Goal: Information Seeking & Learning: Learn about a topic

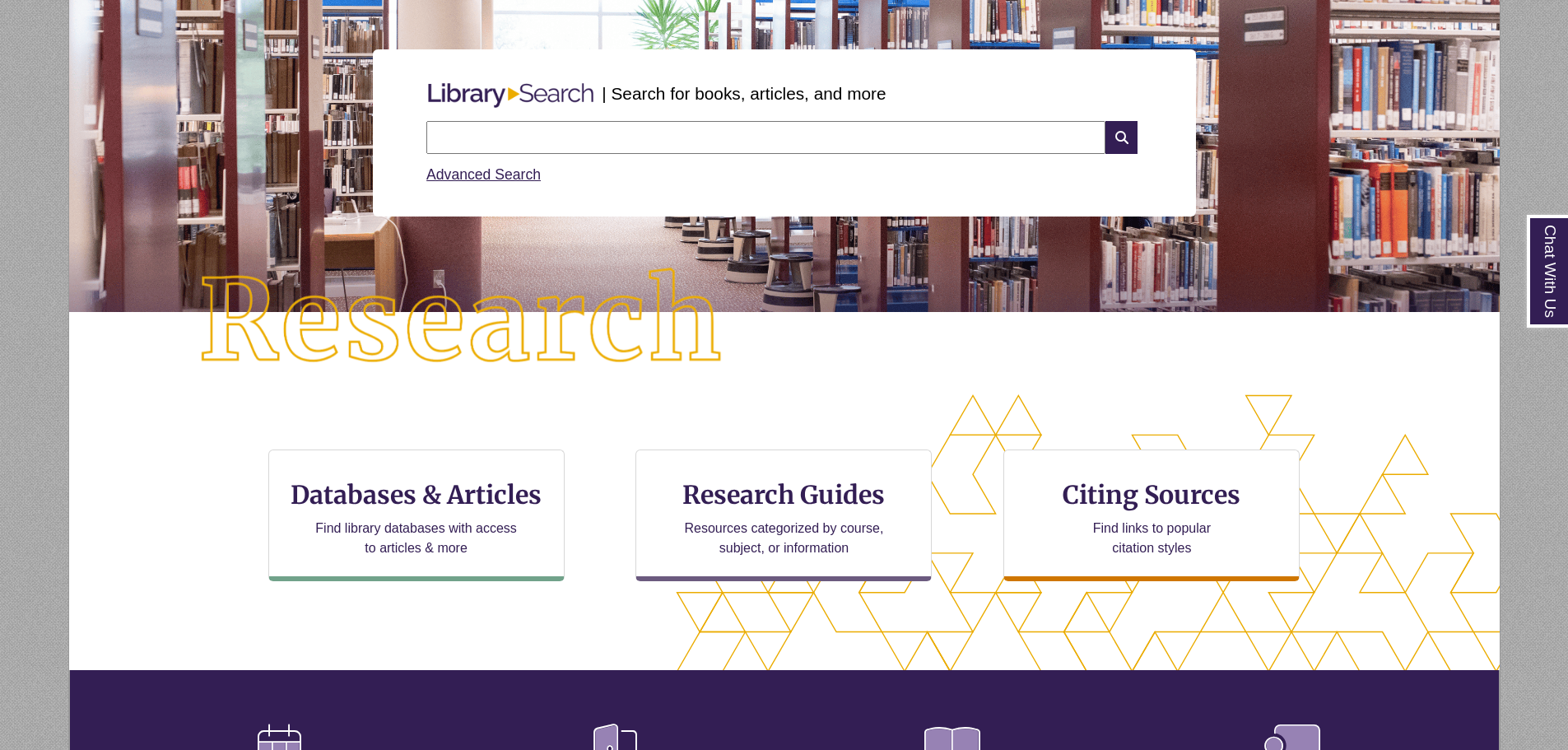
scroll to position [411, 0]
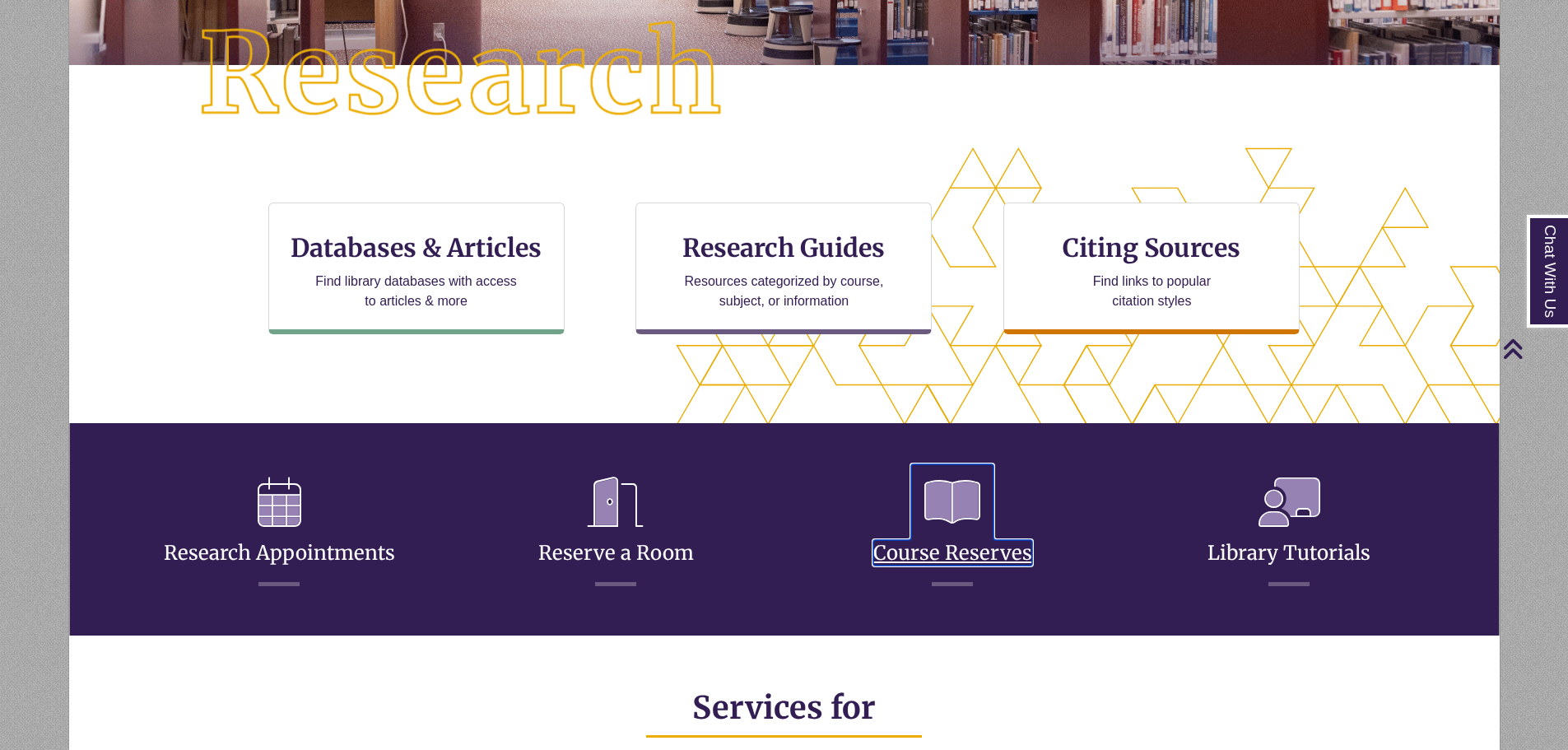
click at [956, 514] on icon at bounding box center [952, 502] width 82 height 76
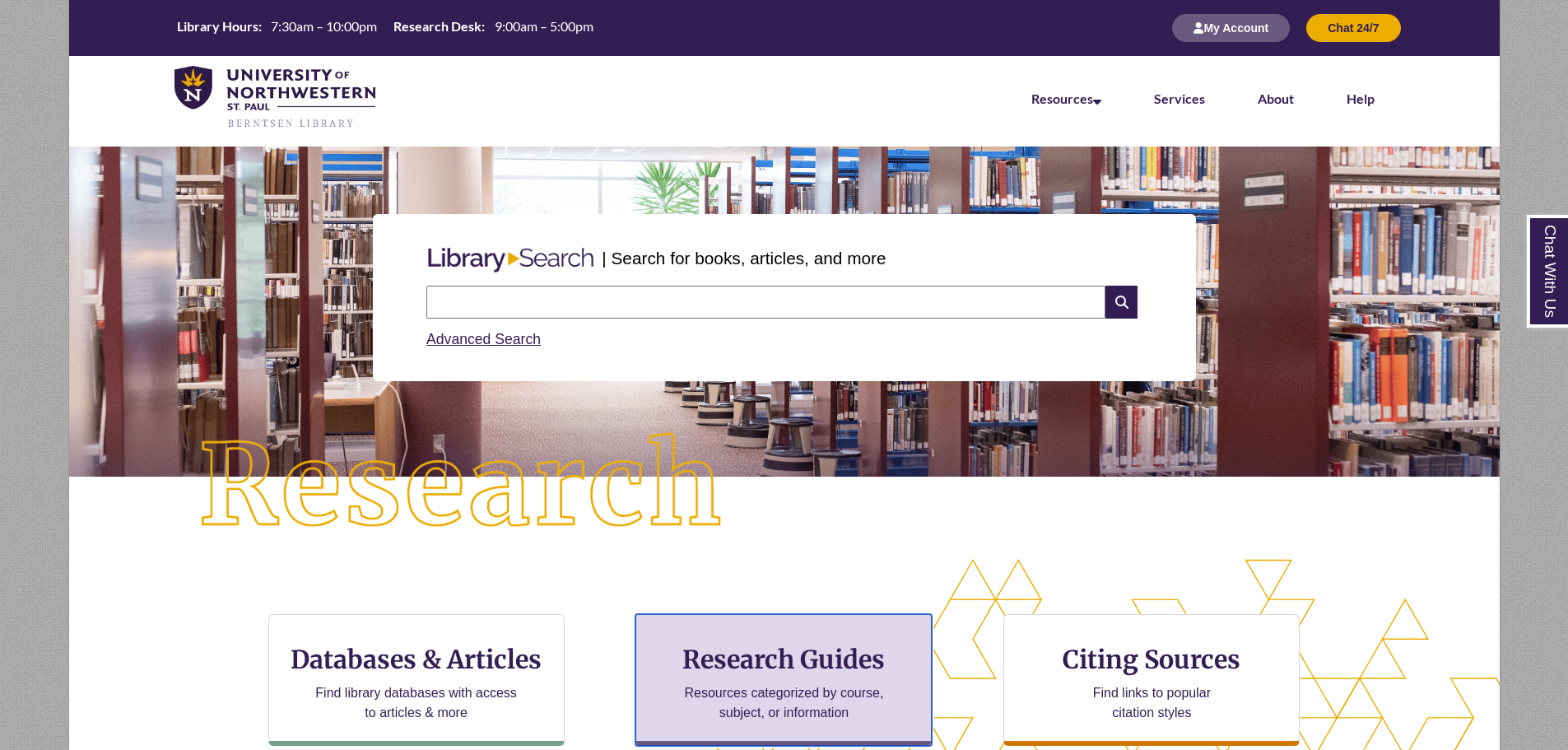
click at [795, 664] on h3 "Research Guides" at bounding box center [784, 659] width 268 height 31
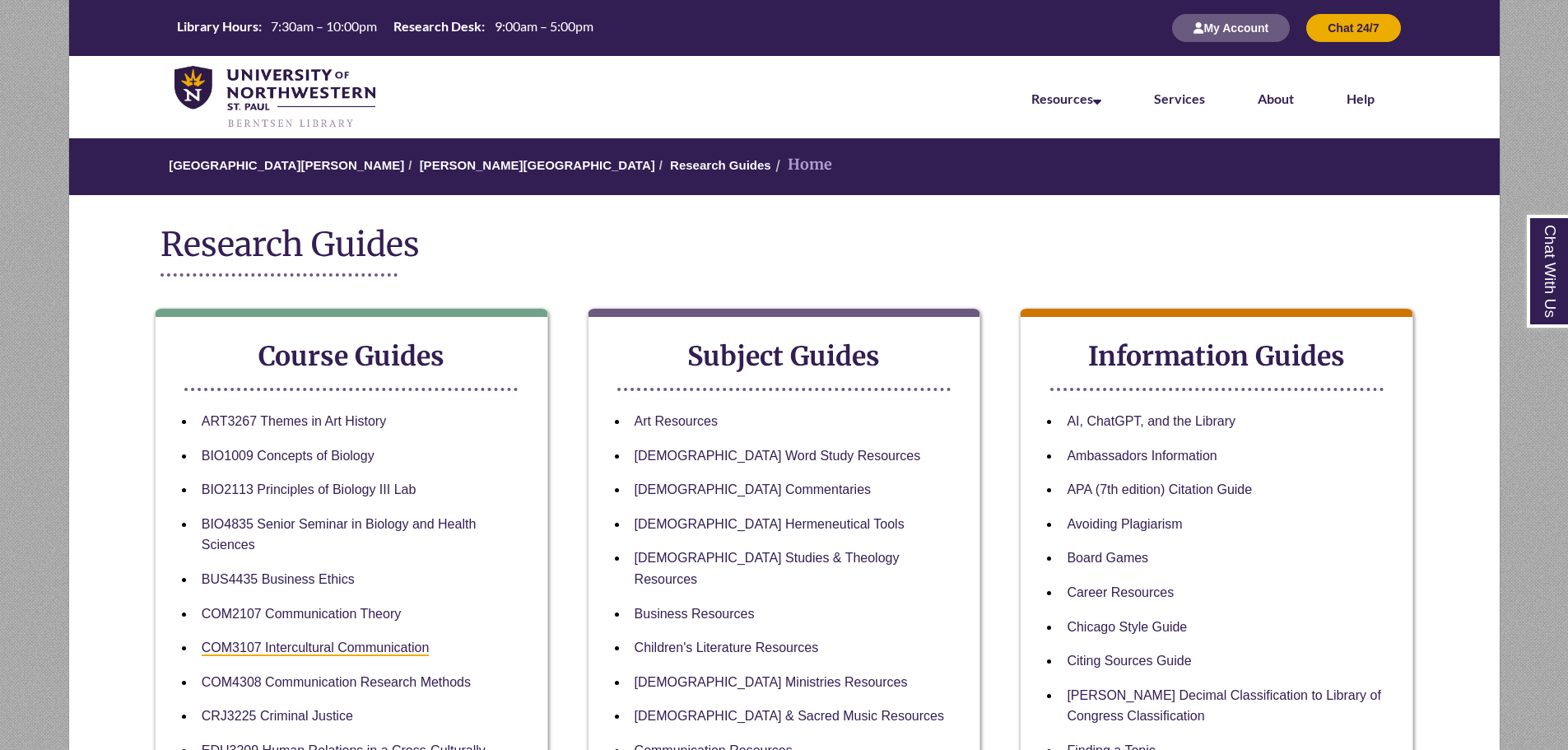
scroll to position [247, 0]
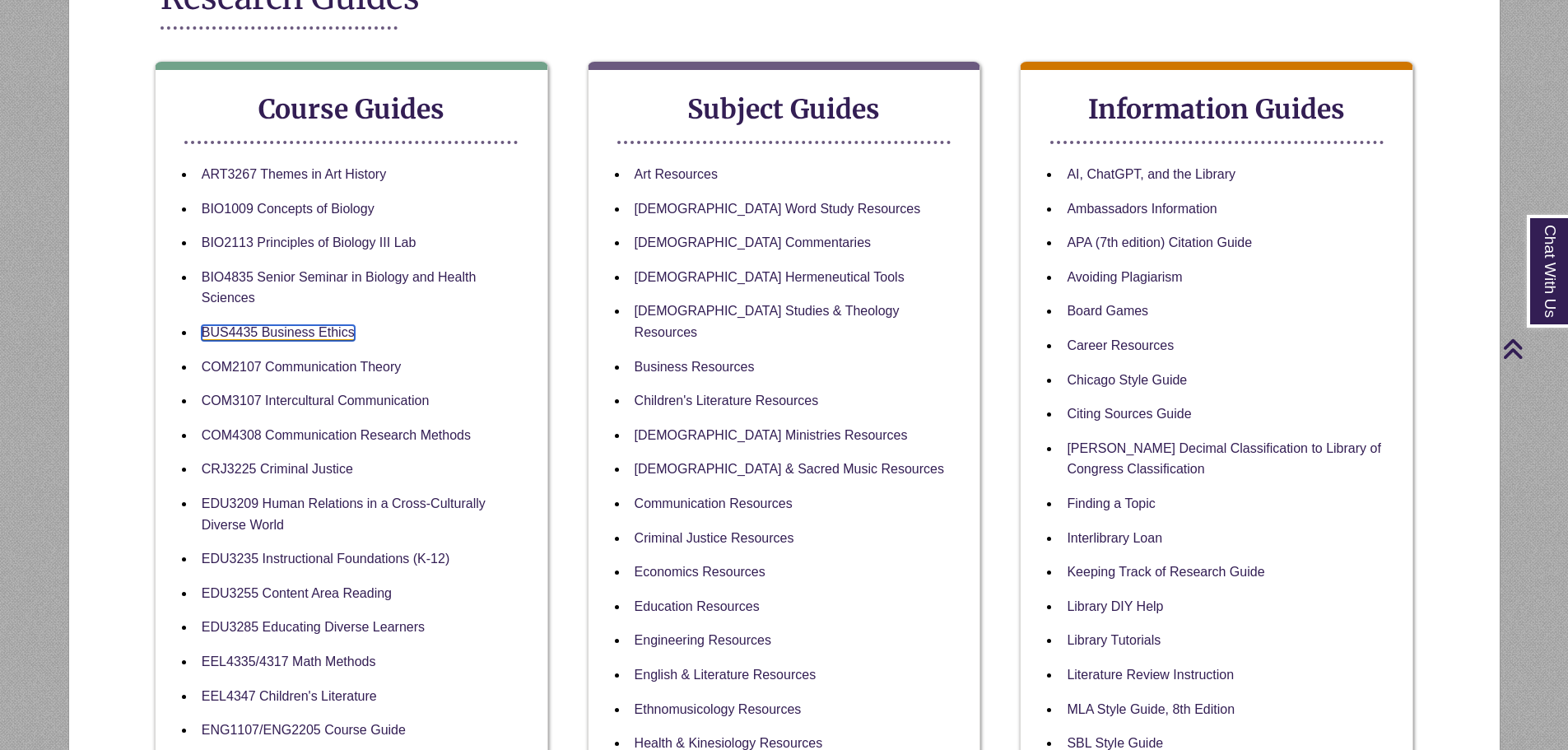
click at [242, 330] on link "BUS4435 Business Ethics" at bounding box center [278, 333] width 153 height 16
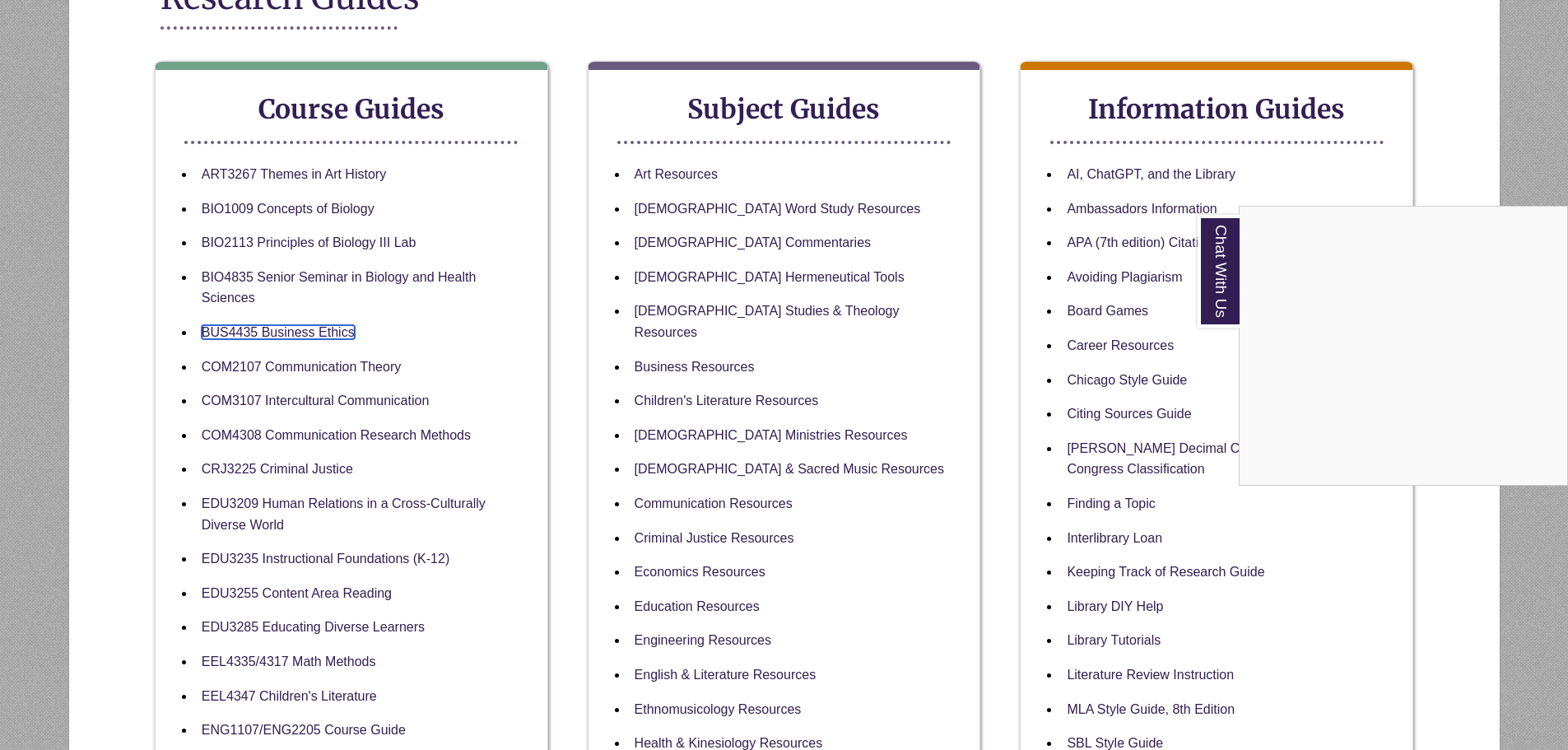
scroll to position [0, 0]
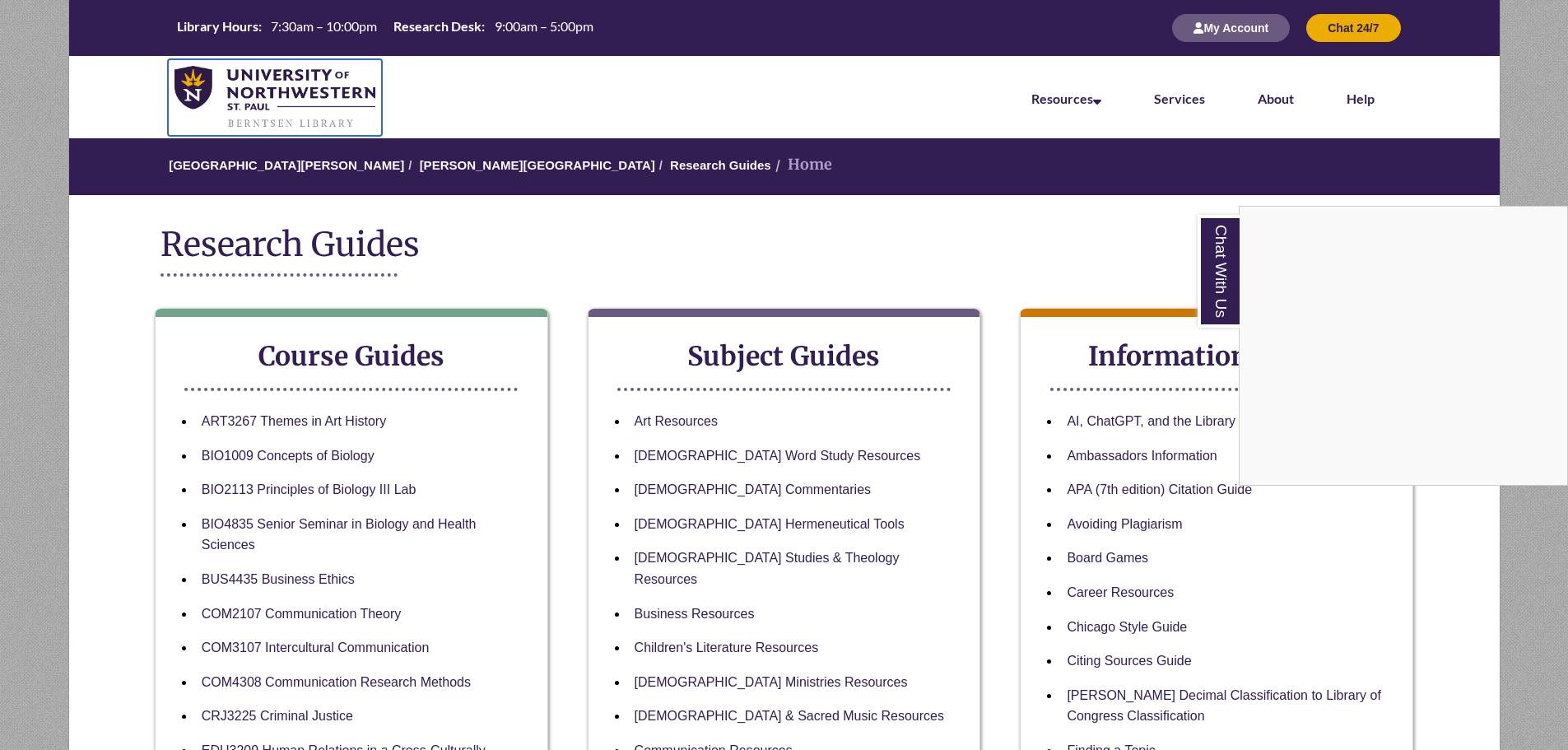
click at [239, 87] on img at bounding box center [275, 98] width 201 height 64
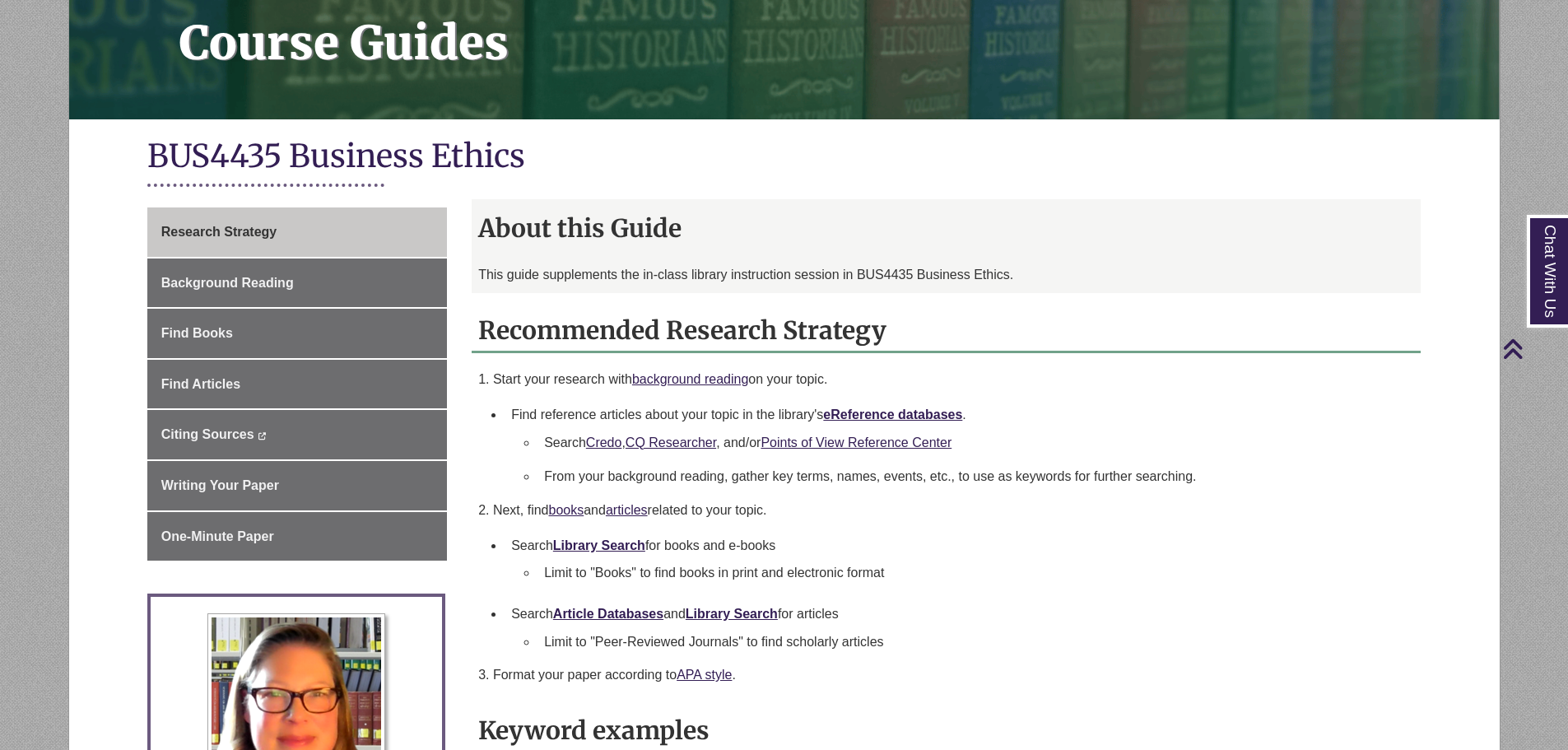
scroll to position [494, 0]
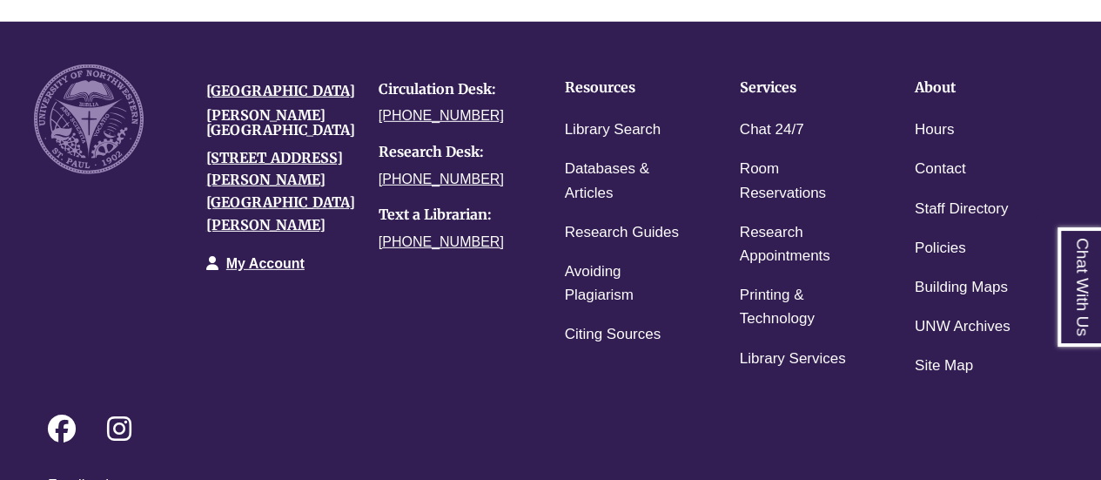
scroll to position [2633, 0]
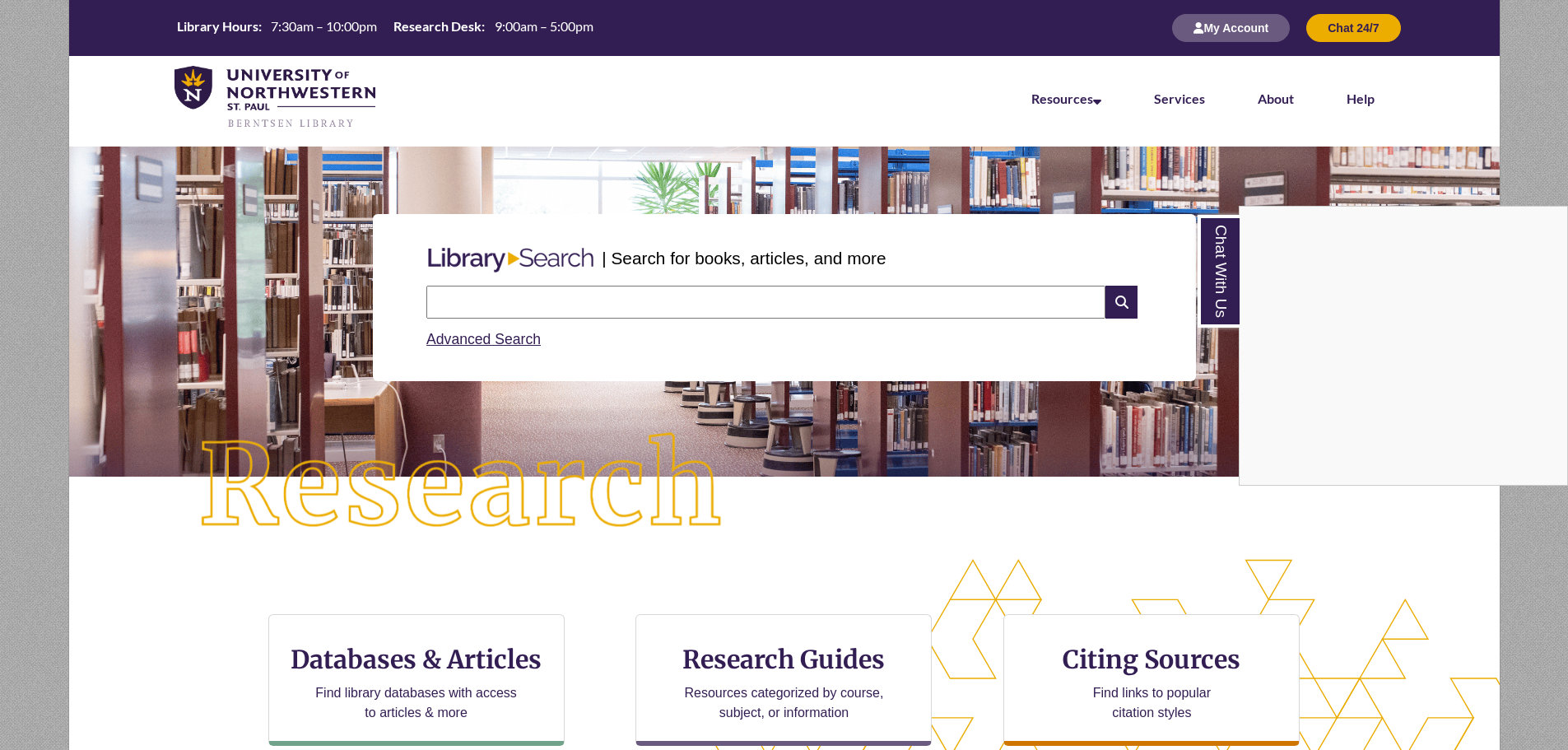
click at [755, 671] on div "Chat With Us" at bounding box center [784, 375] width 1568 height 750
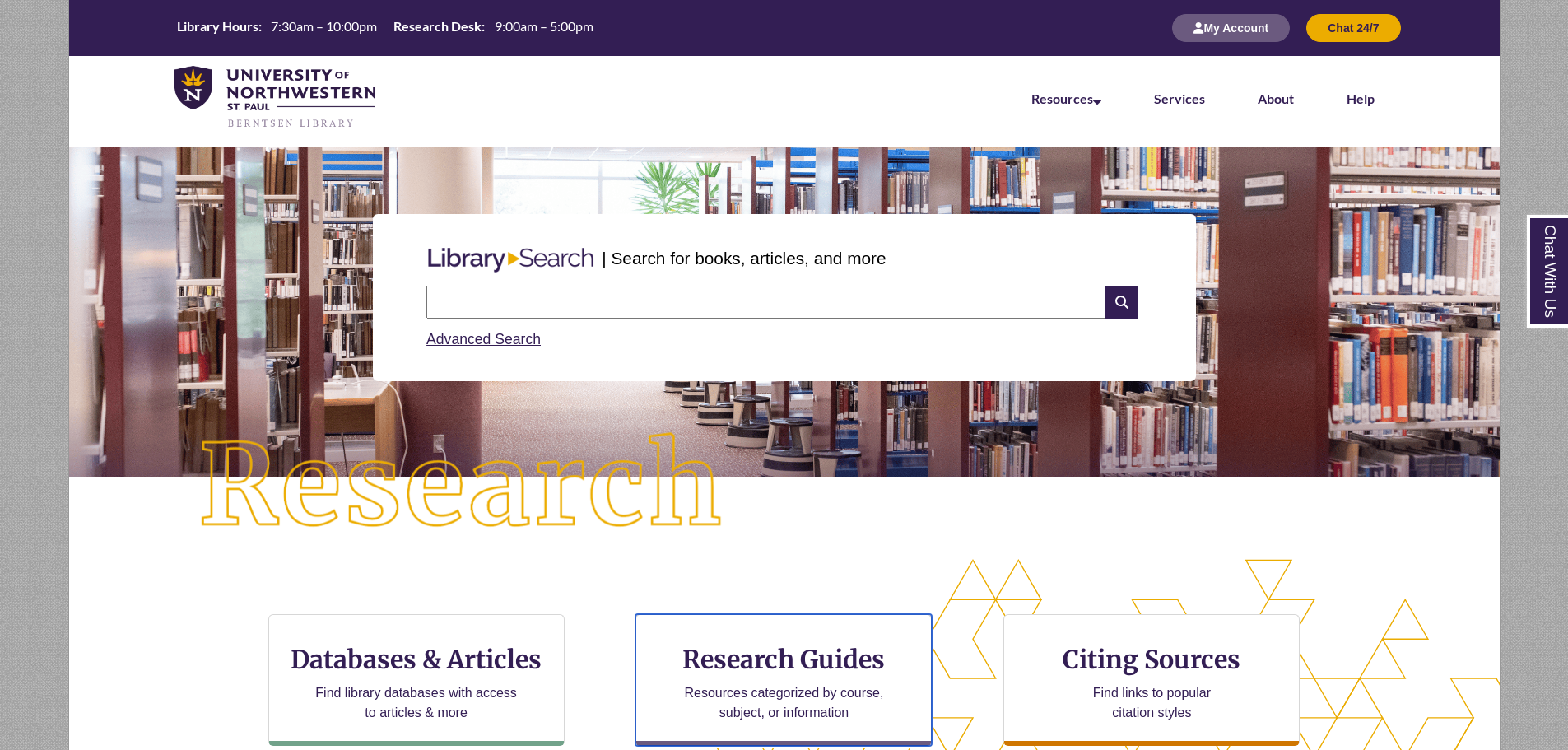
click at [755, 671] on h3 "Research Guides" at bounding box center [784, 659] width 268 height 31
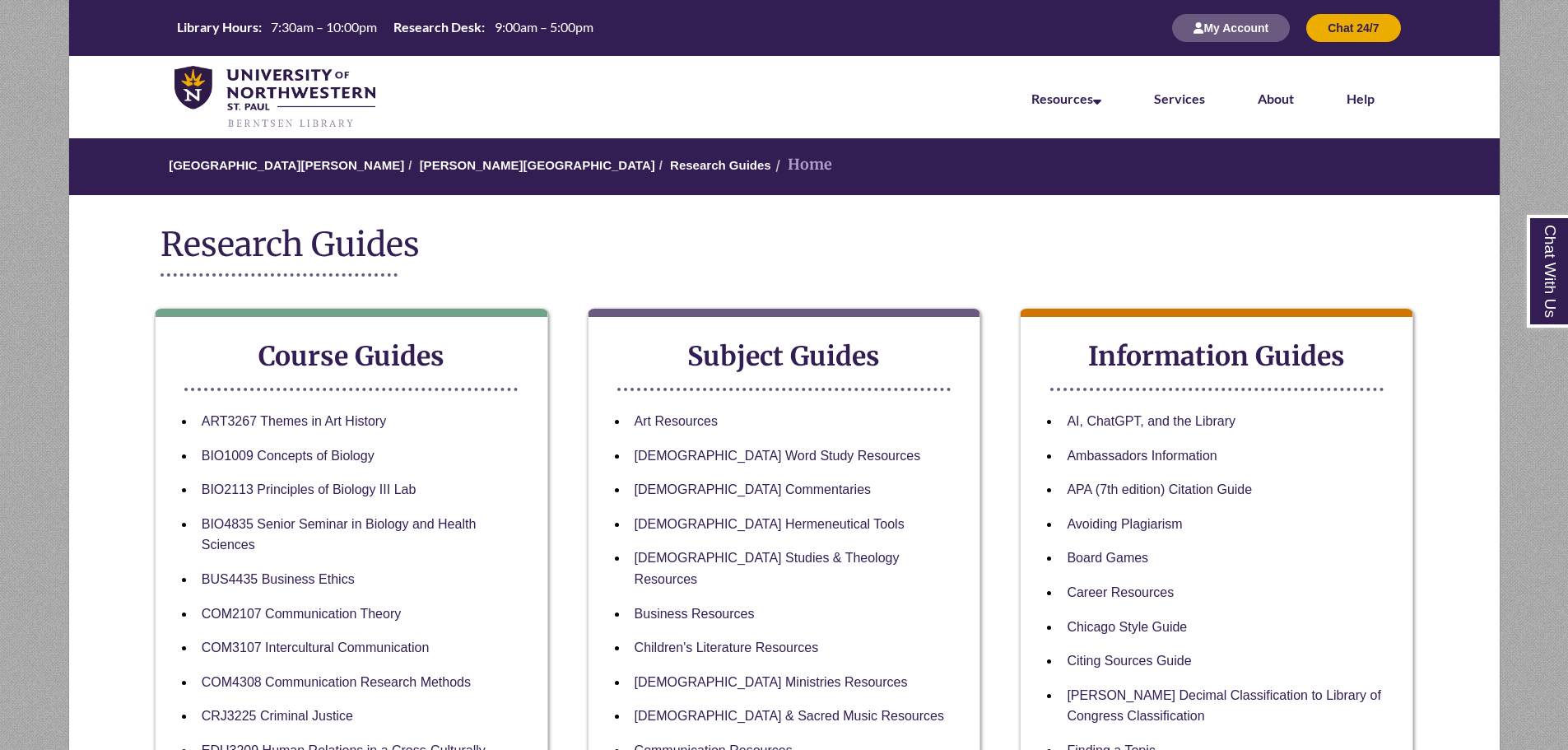
scroll to position [165, 0]
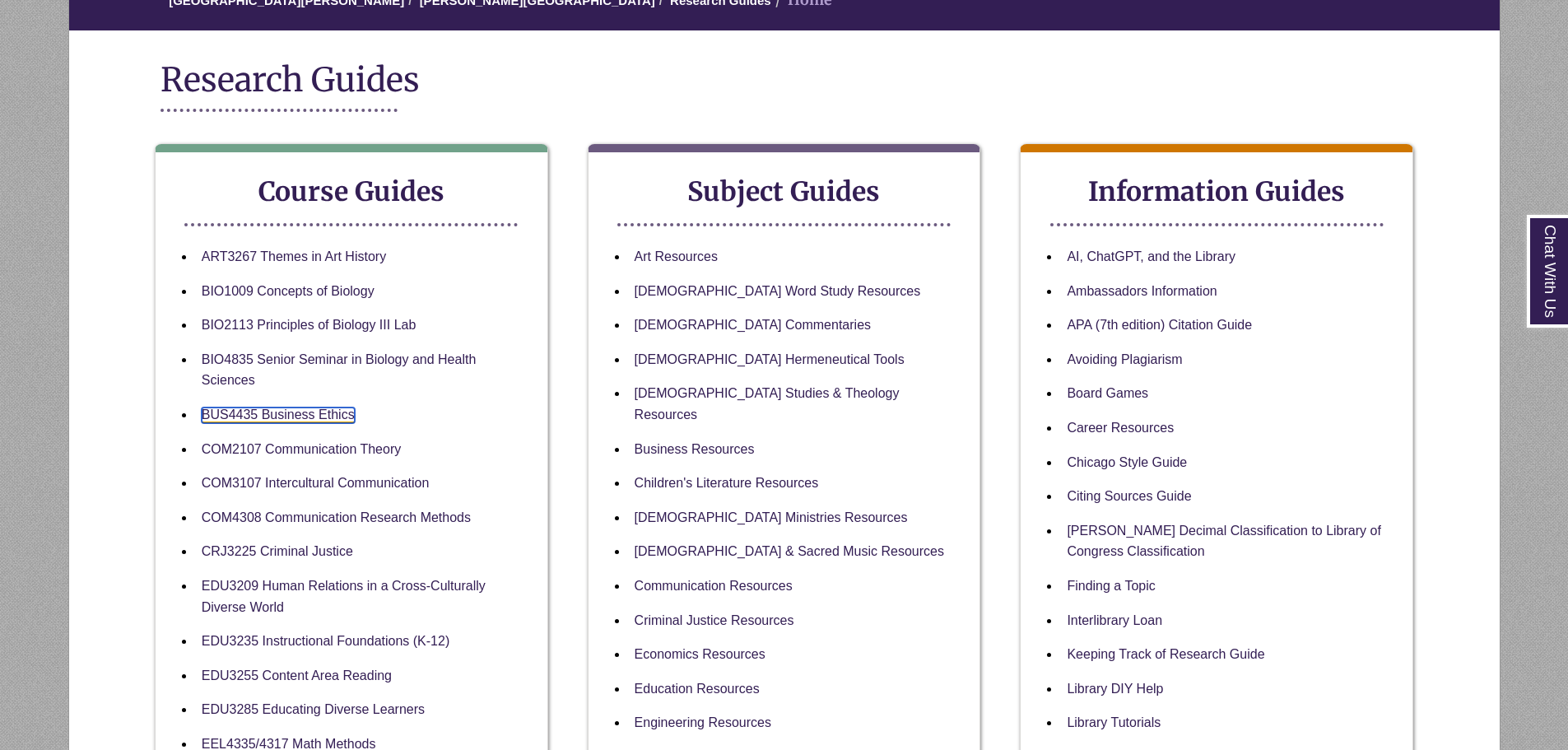
click at [299, 410] on link "BUS4435 Business Ethics" at bounding box center [278, 415] width 153 height 16
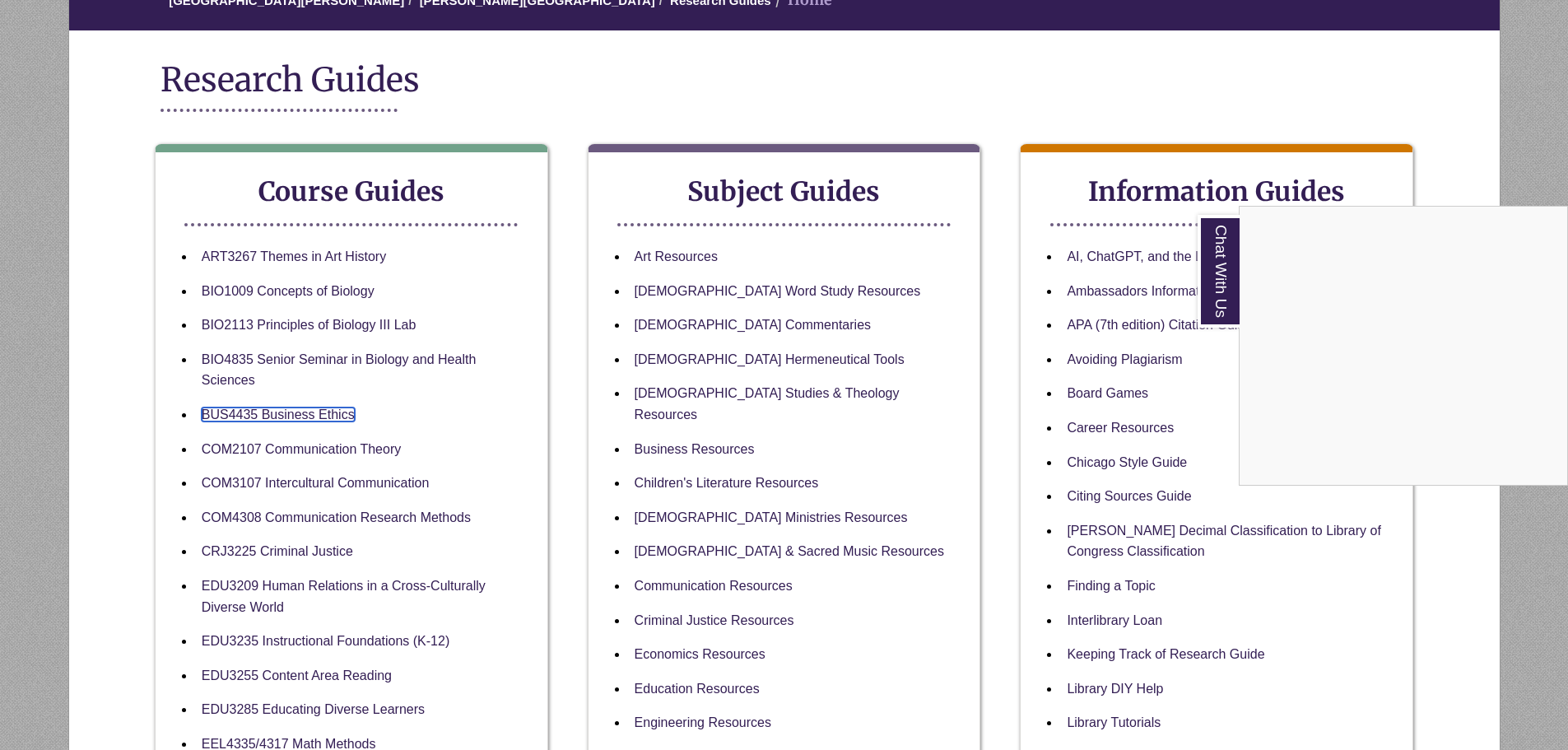
scroll to position [0, 0]
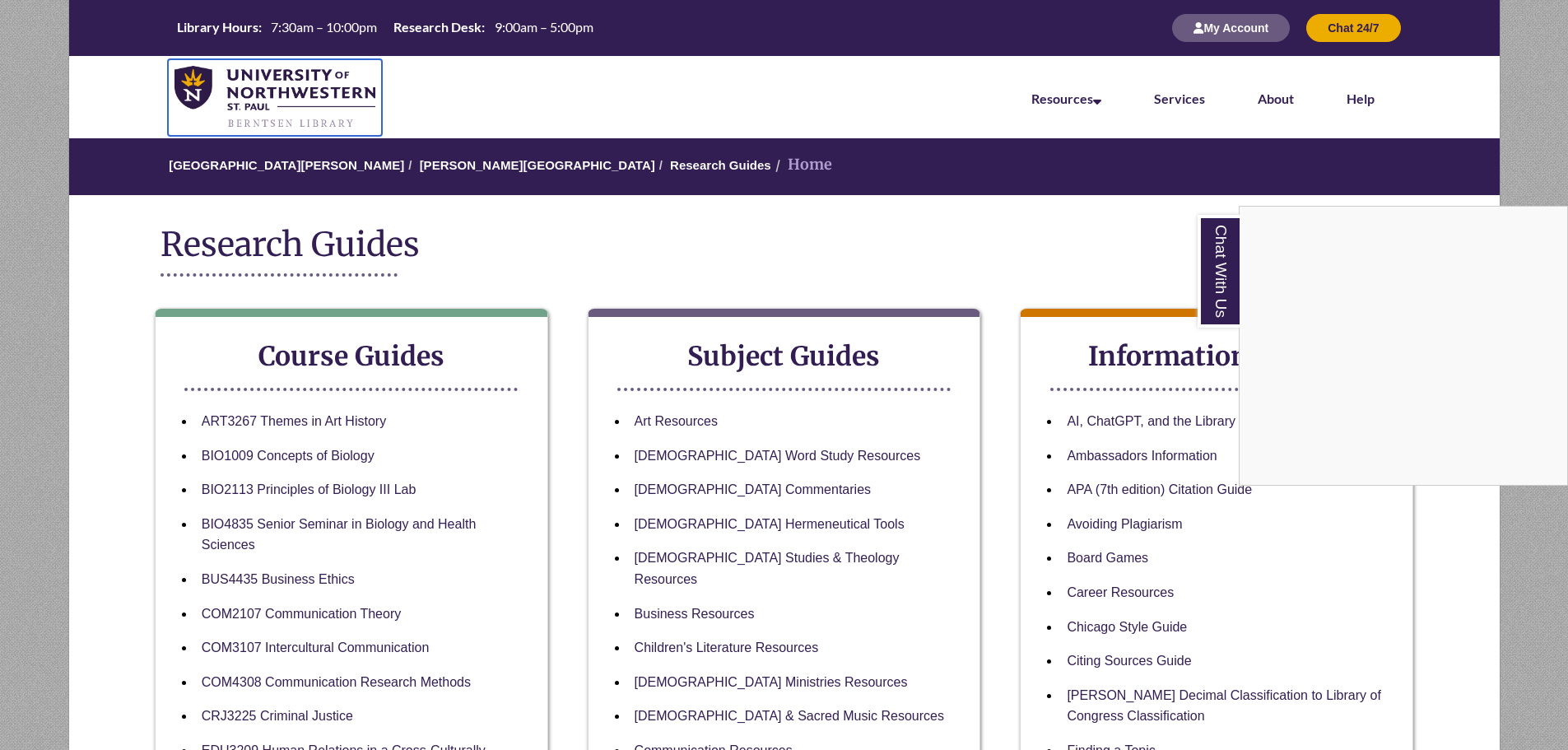
click at [333, 105] on img at bounding box center [275, 98] width 201 height 64
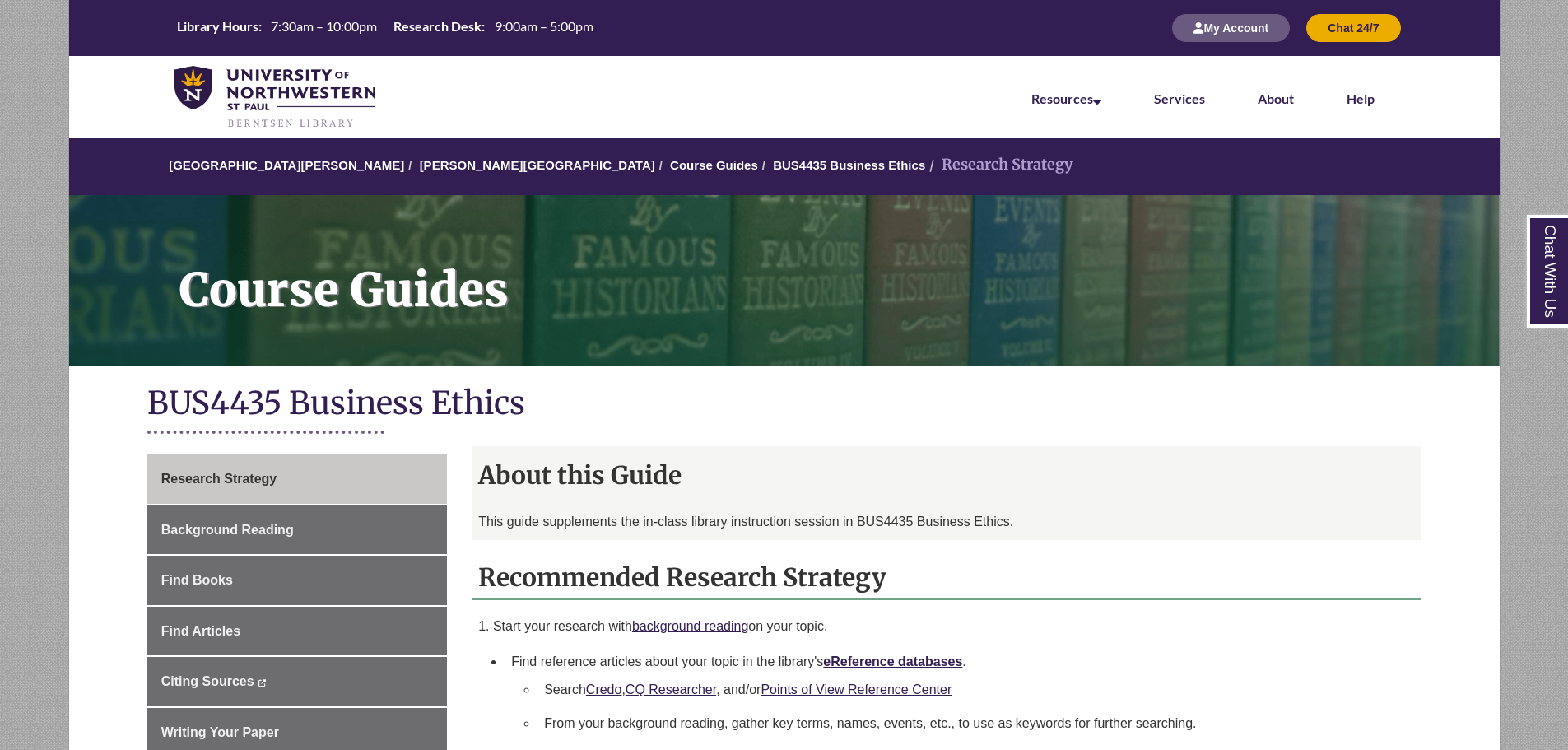
scroll to position [82, 0]
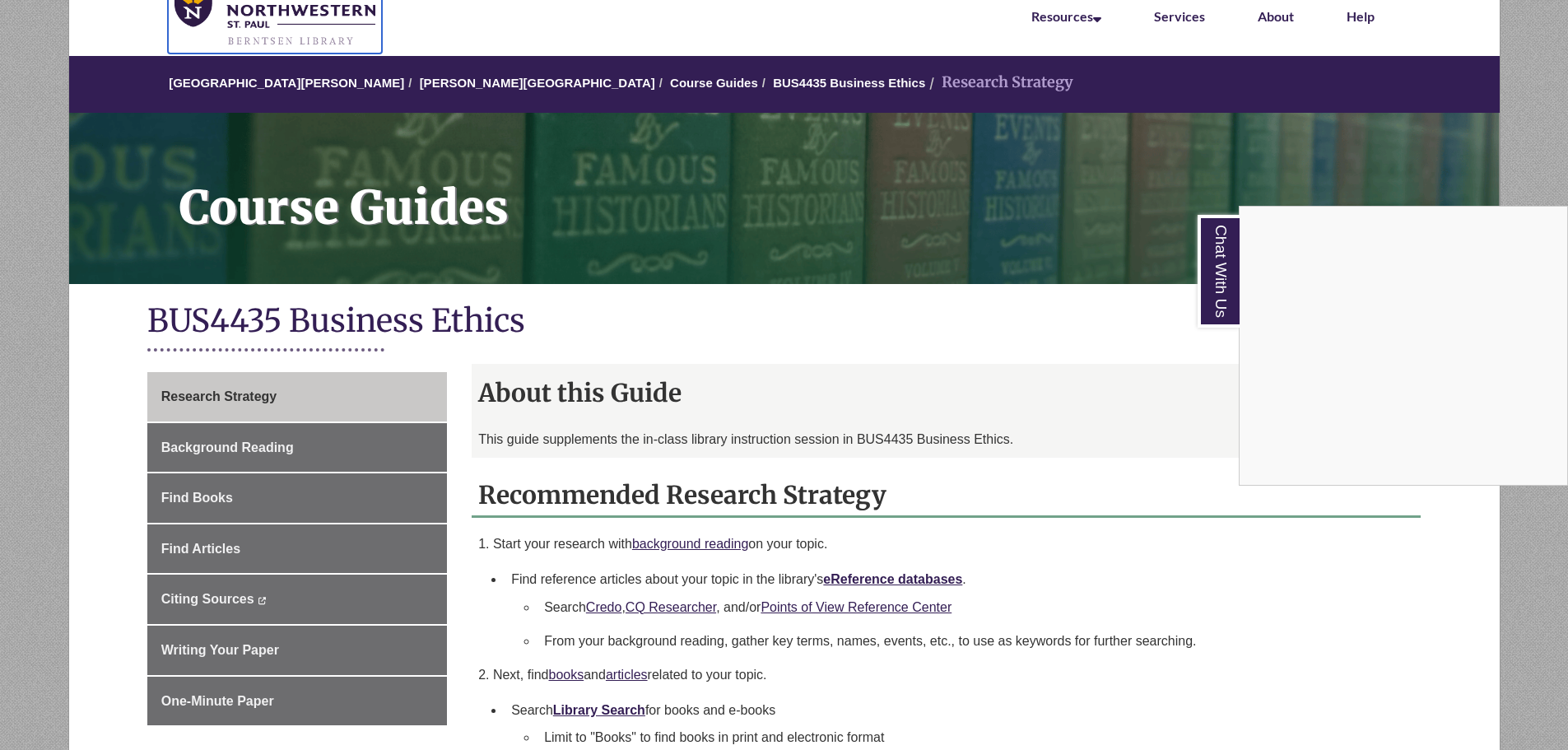
click at [278, 27] on img at bounding box center [275, 16] width 201 height 64
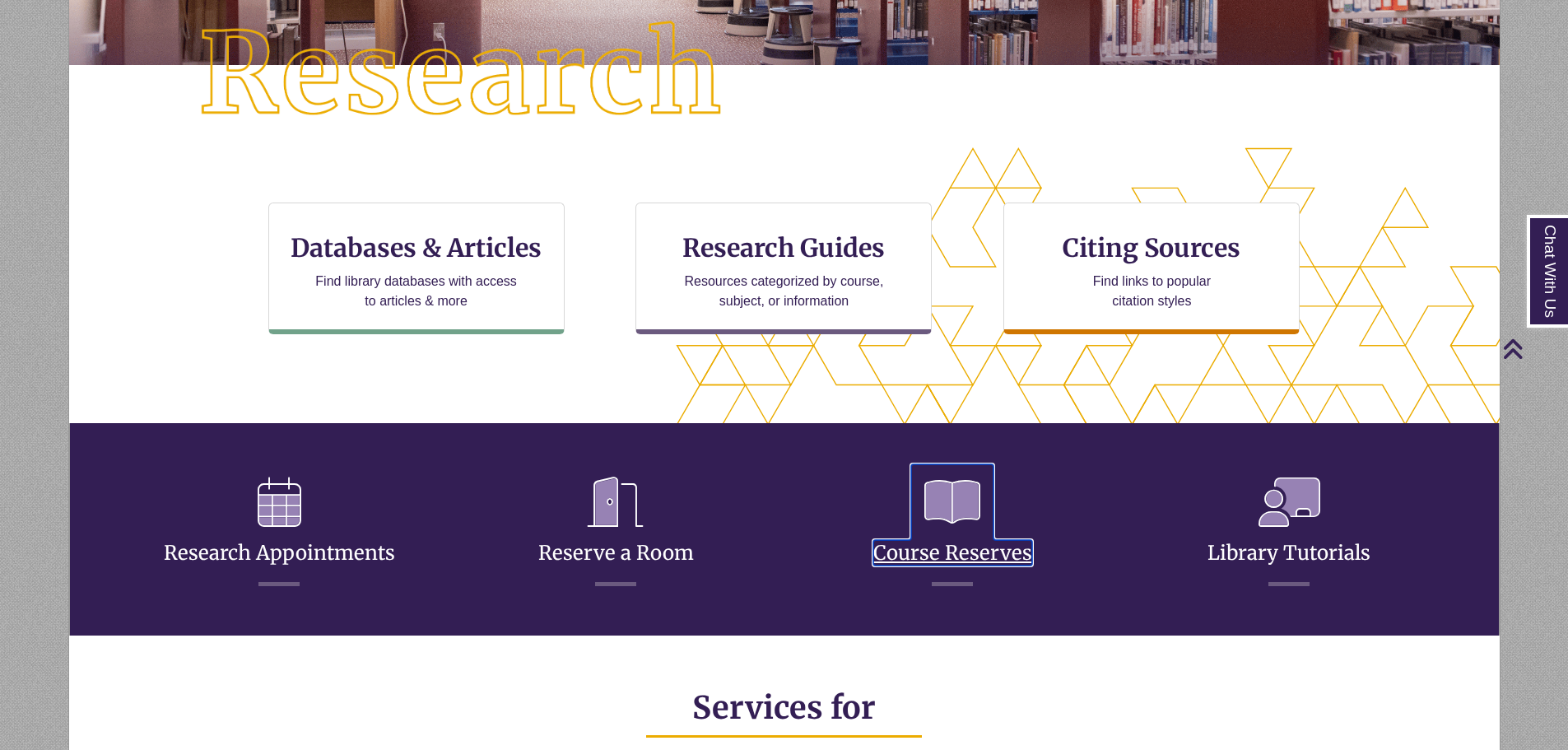
click at [958, 532] on icon at bounding box center [952, 502] width 82 height 76
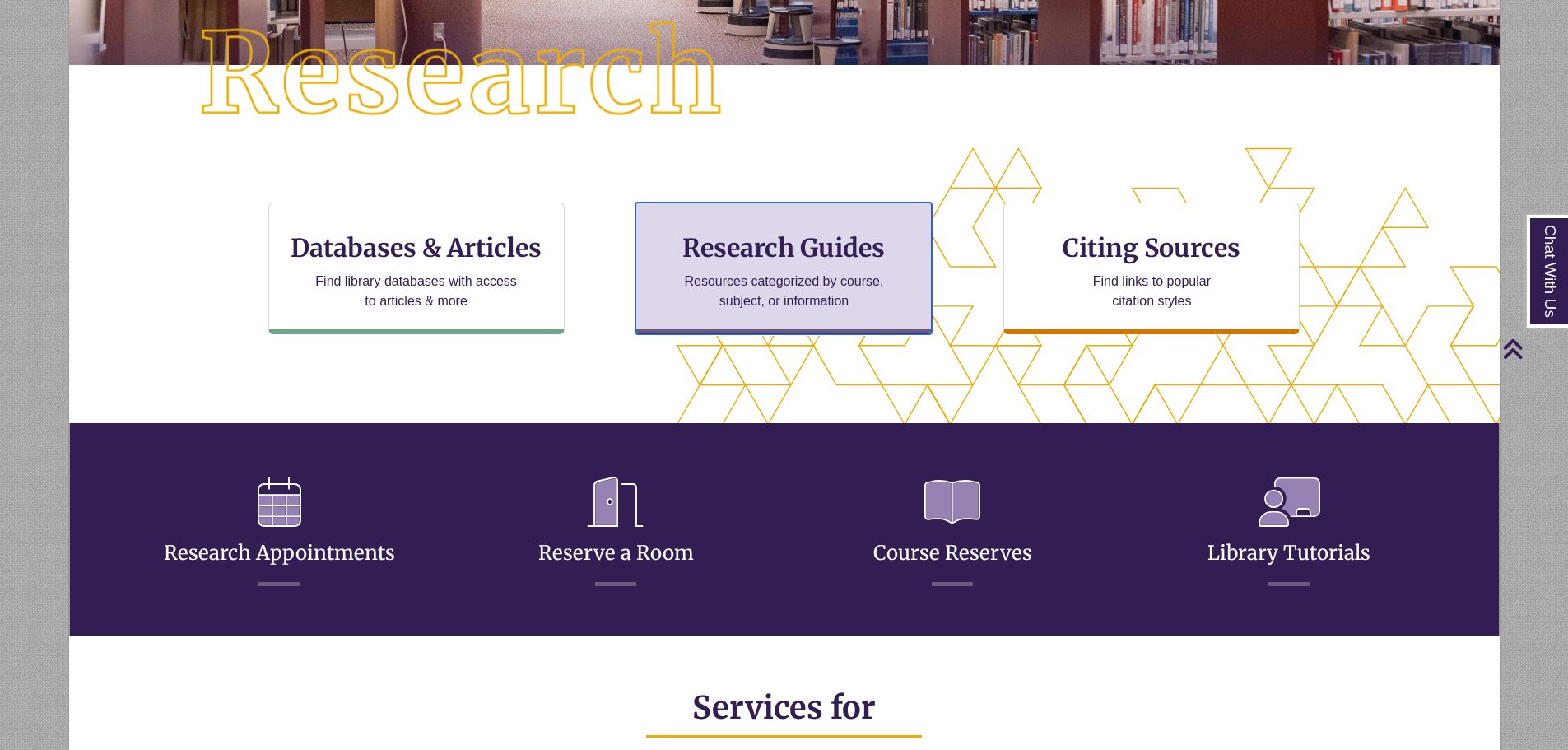
click at [746, 298] on p "Resources categorized by course, subject, or information" at bounding box center [784, 291] width 215 height 40
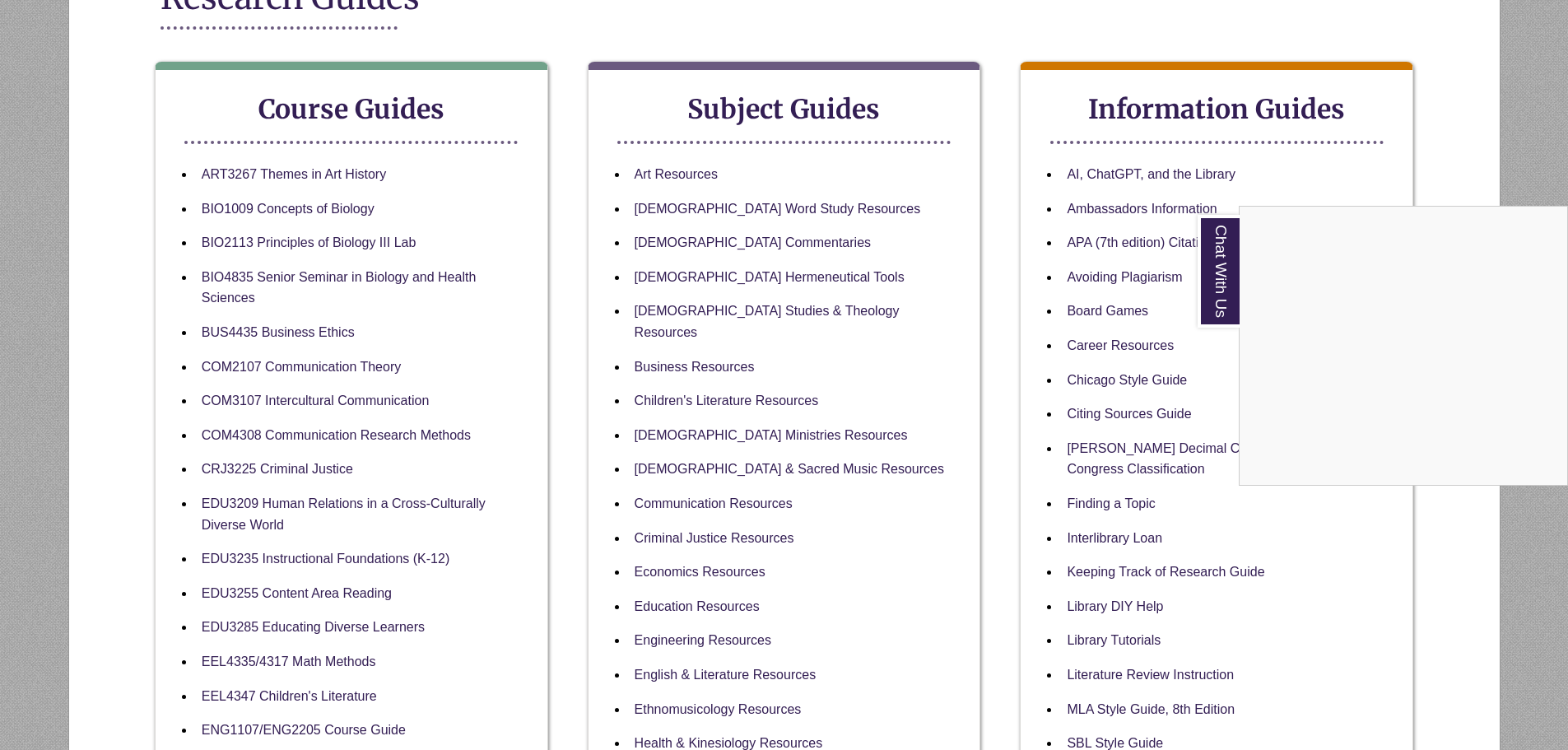
scroll to position [411, 0]
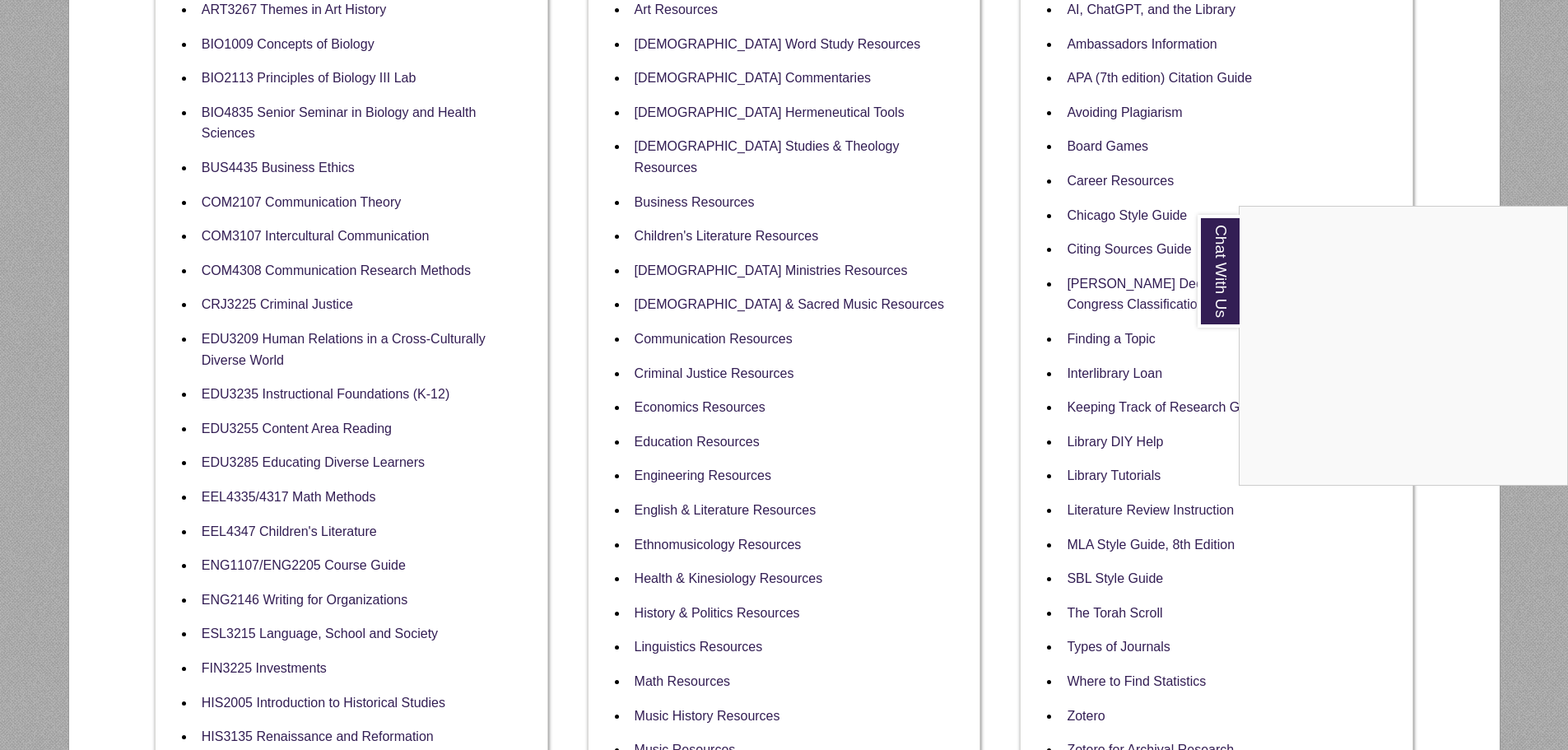
click at [307, 166] on div "Chat With Us" at bounding box center [784, 375] width 1568 height 750
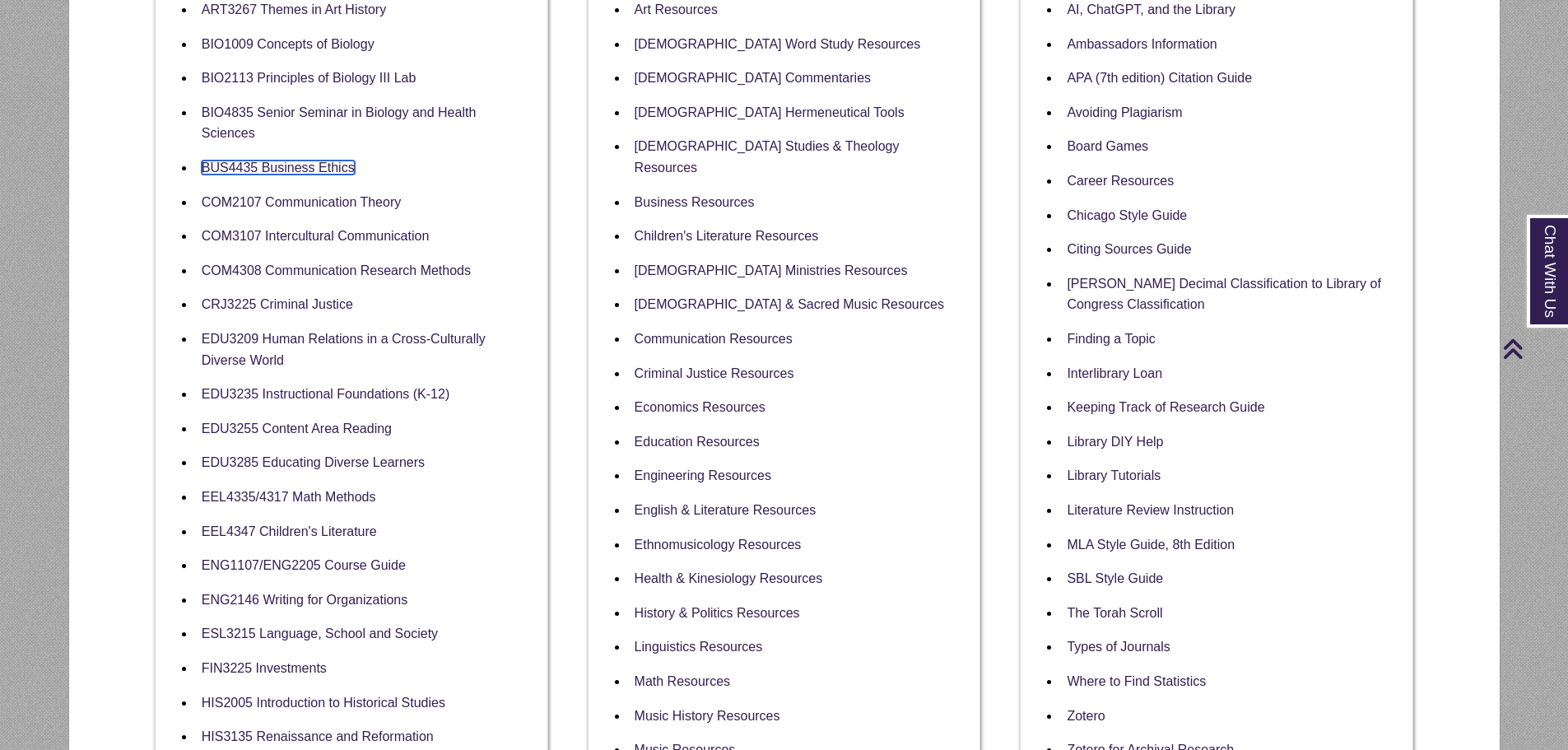
click at [307, 166] on link "BUS4435 Business Ethics" at bounding box center [278, 167] width 153 height 14
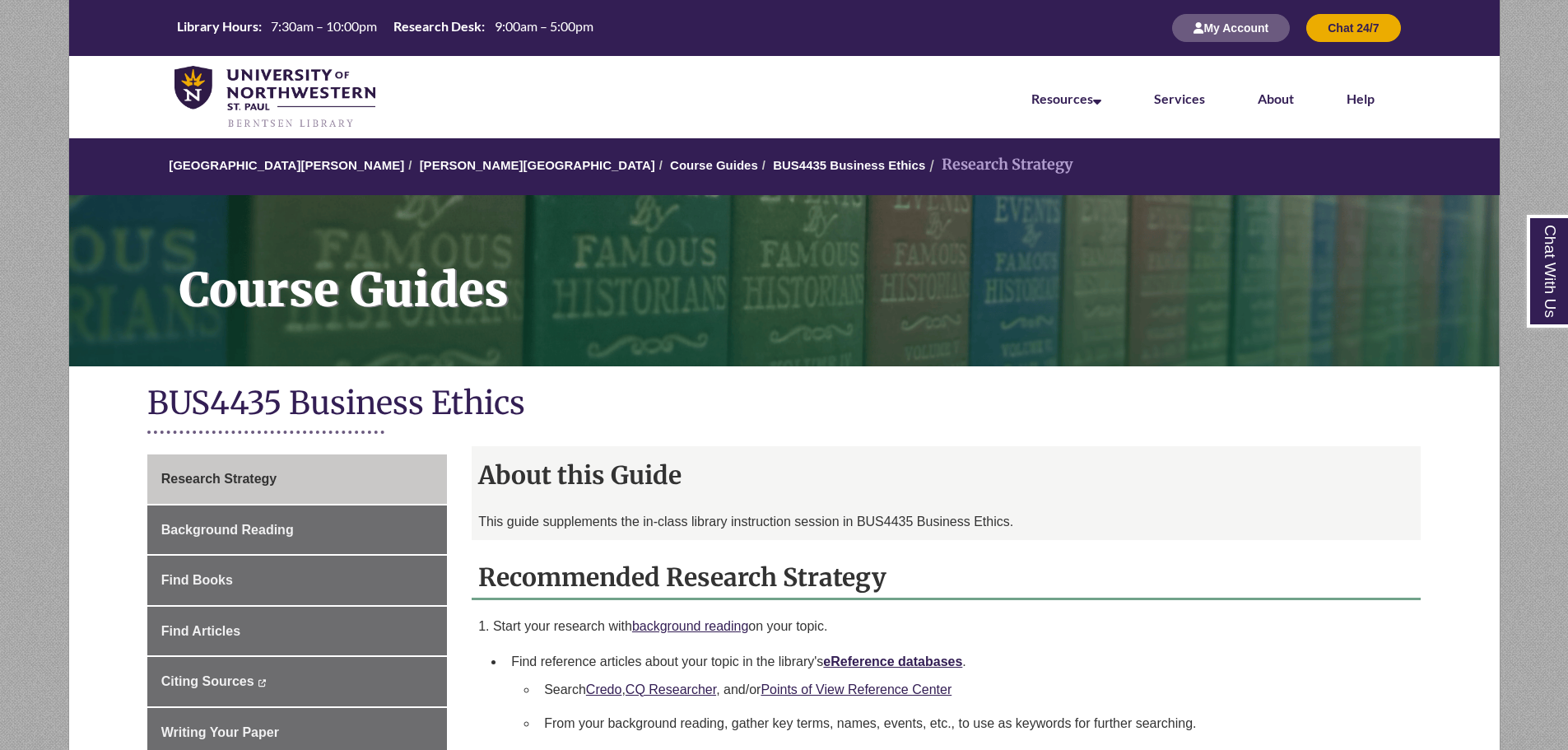
scroll to position [82, 0]
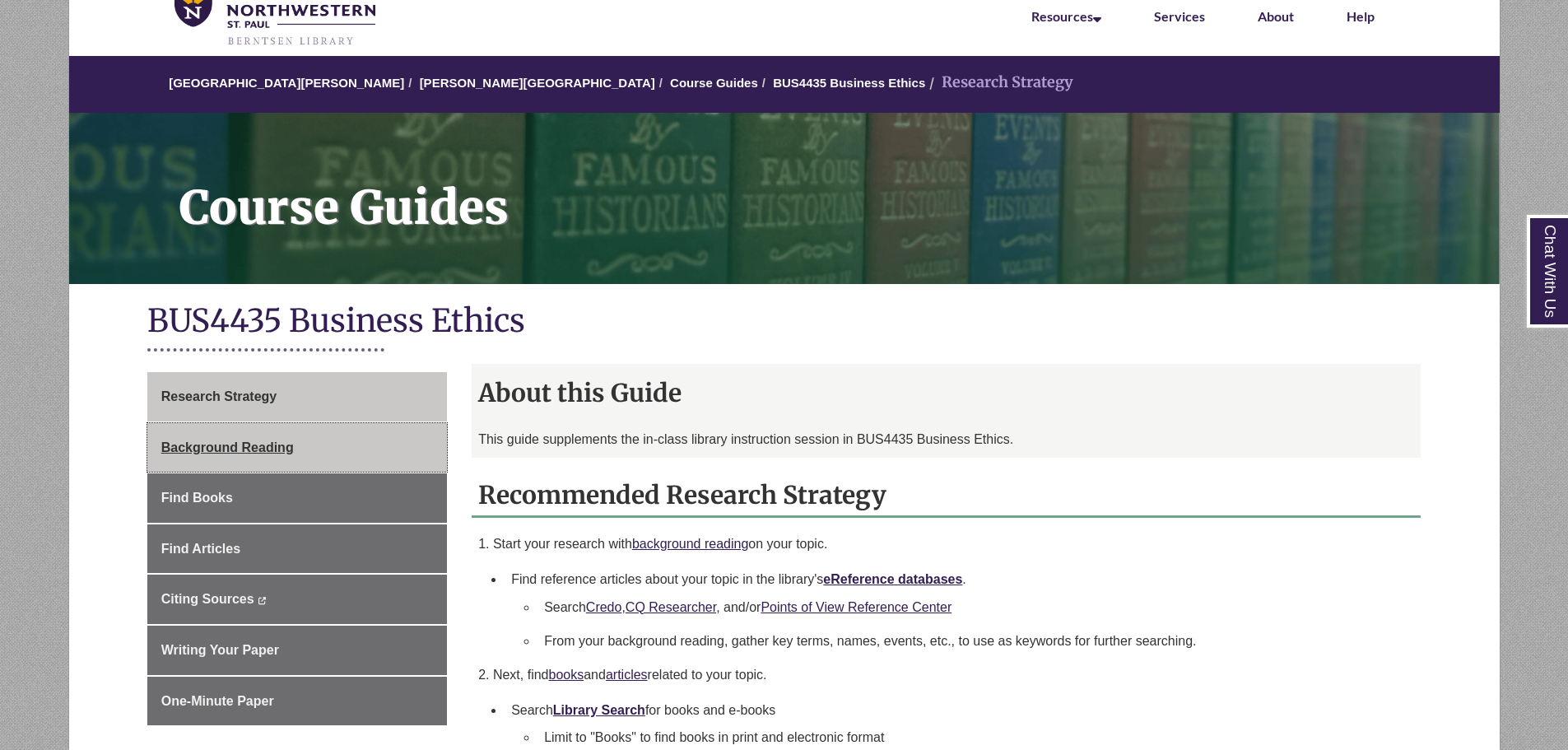
click at [350, 443] on link "Background Reading" at bounding box center [297, 448] width 300 height 49
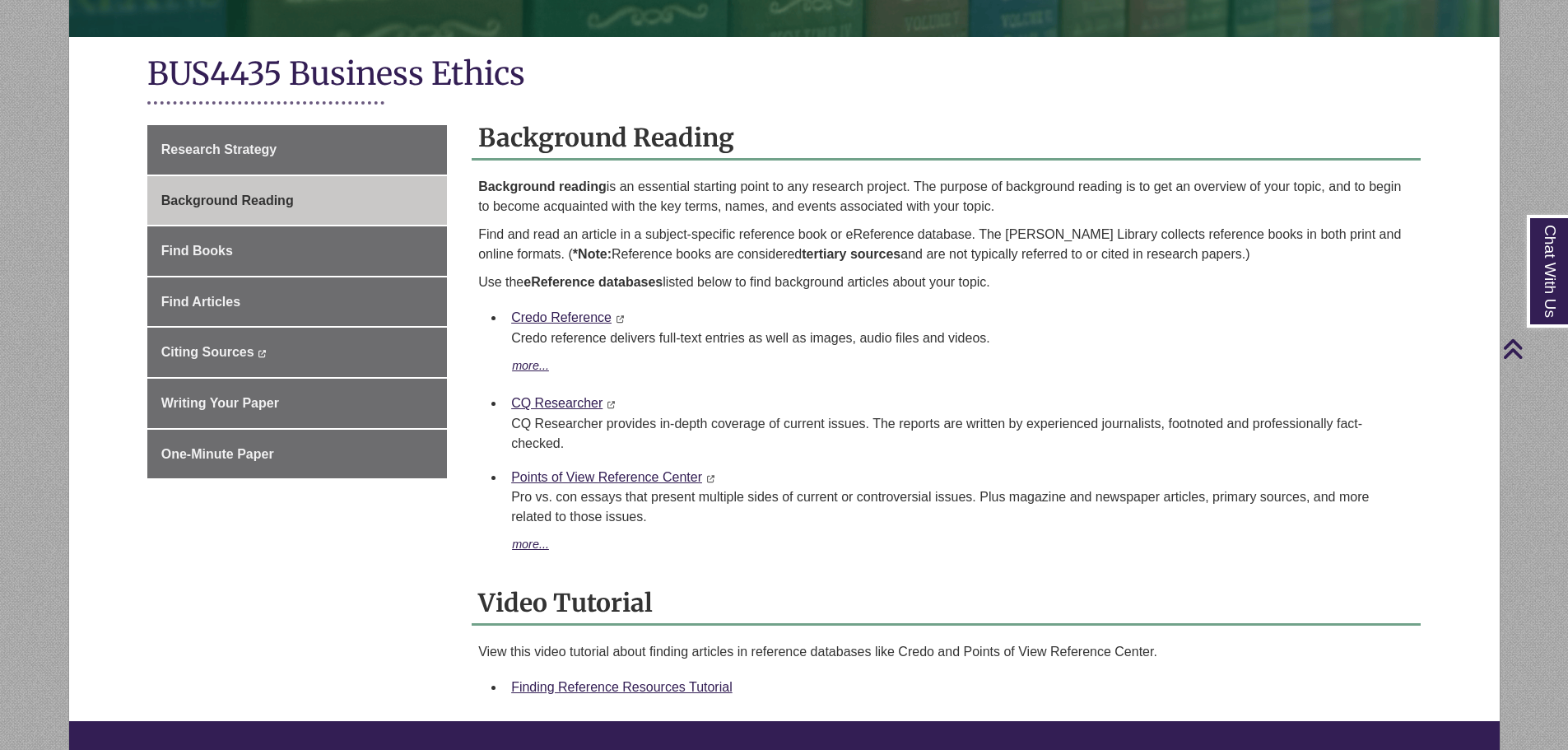
scroll to position [165, 0]
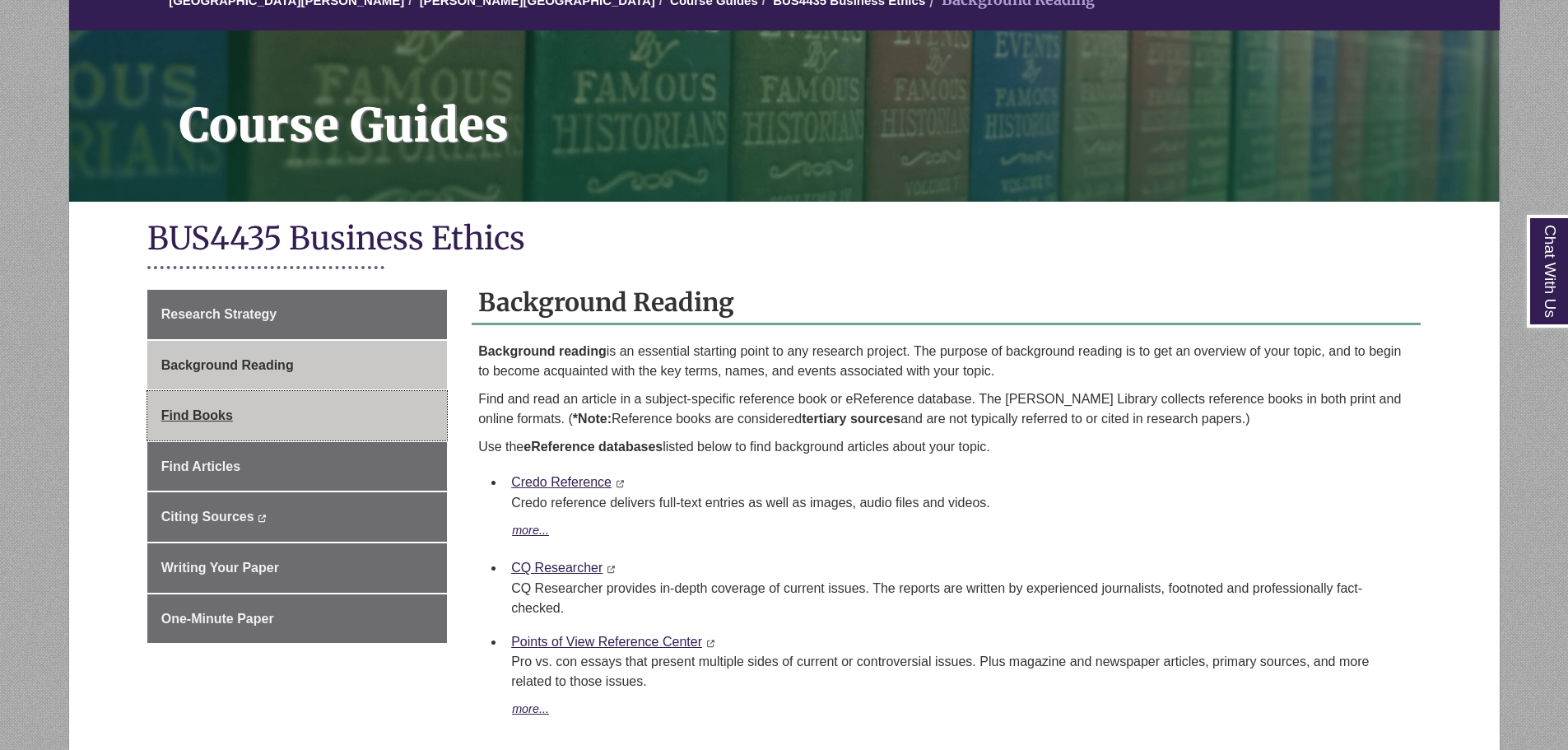
click at [353, 419] on link "Find Books" at bounding box center [297, 416] width 300 height 49
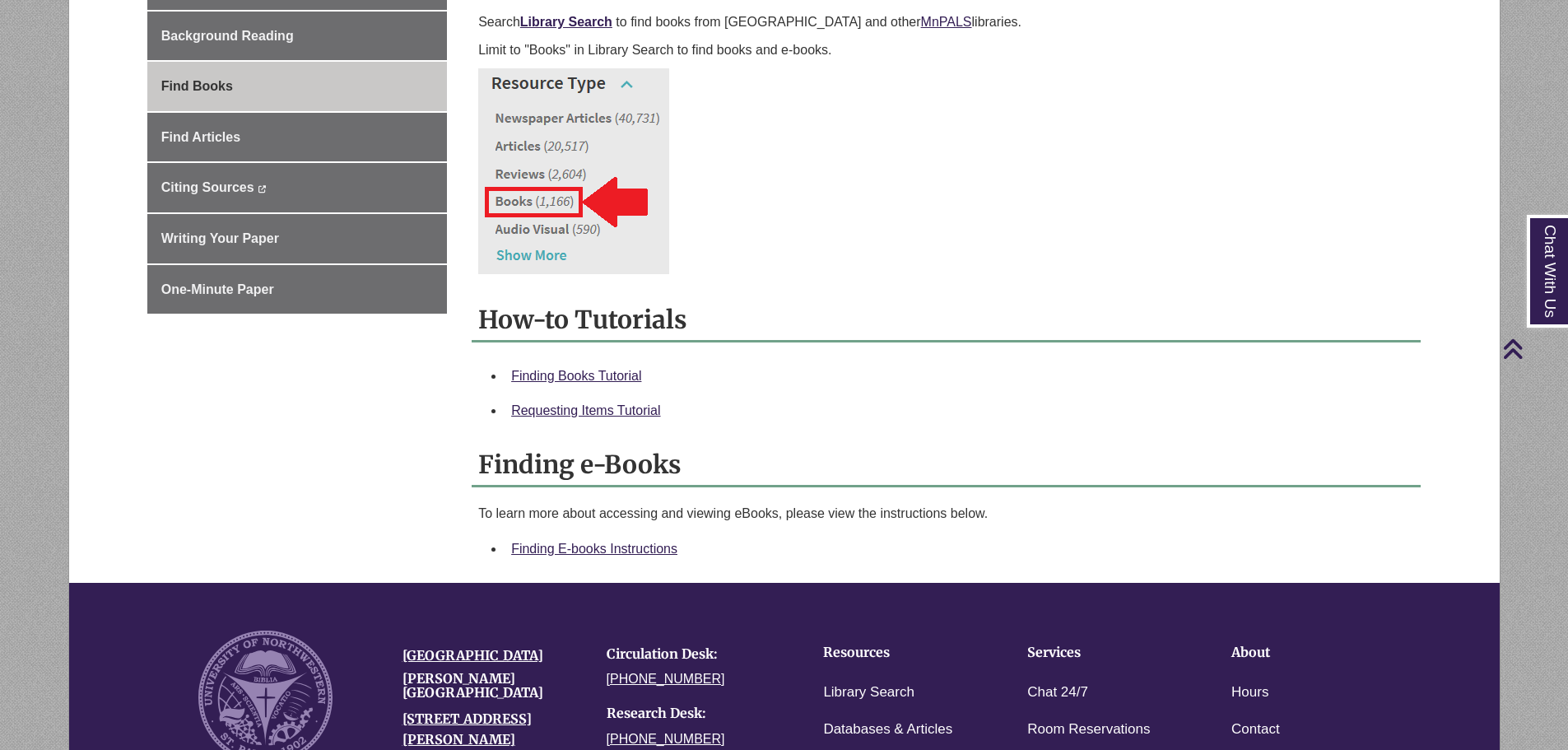
scroll to position [247, 0]
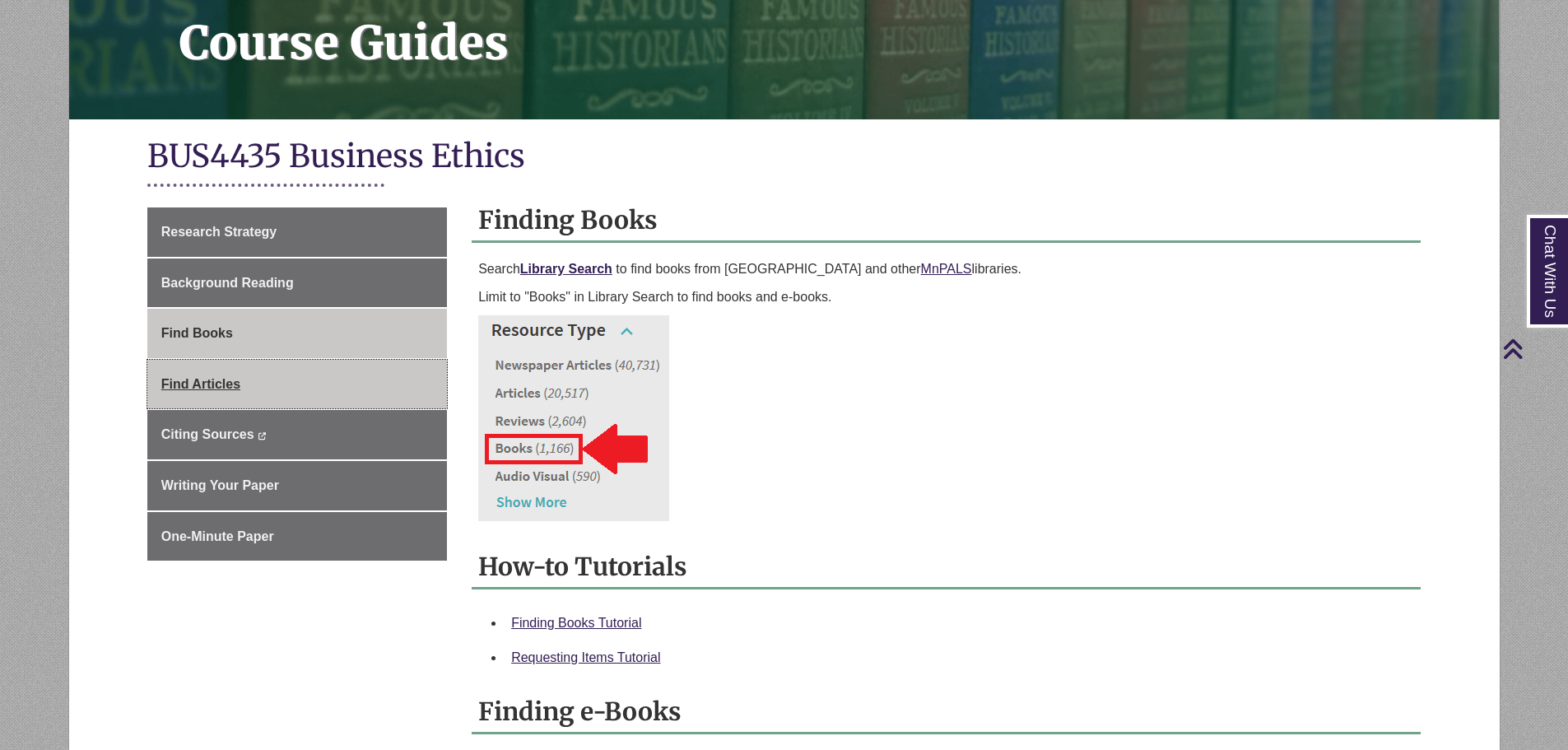
click at [275, 387] on link "Find Articles" at bounding box center [297, 385] width 300 height 49
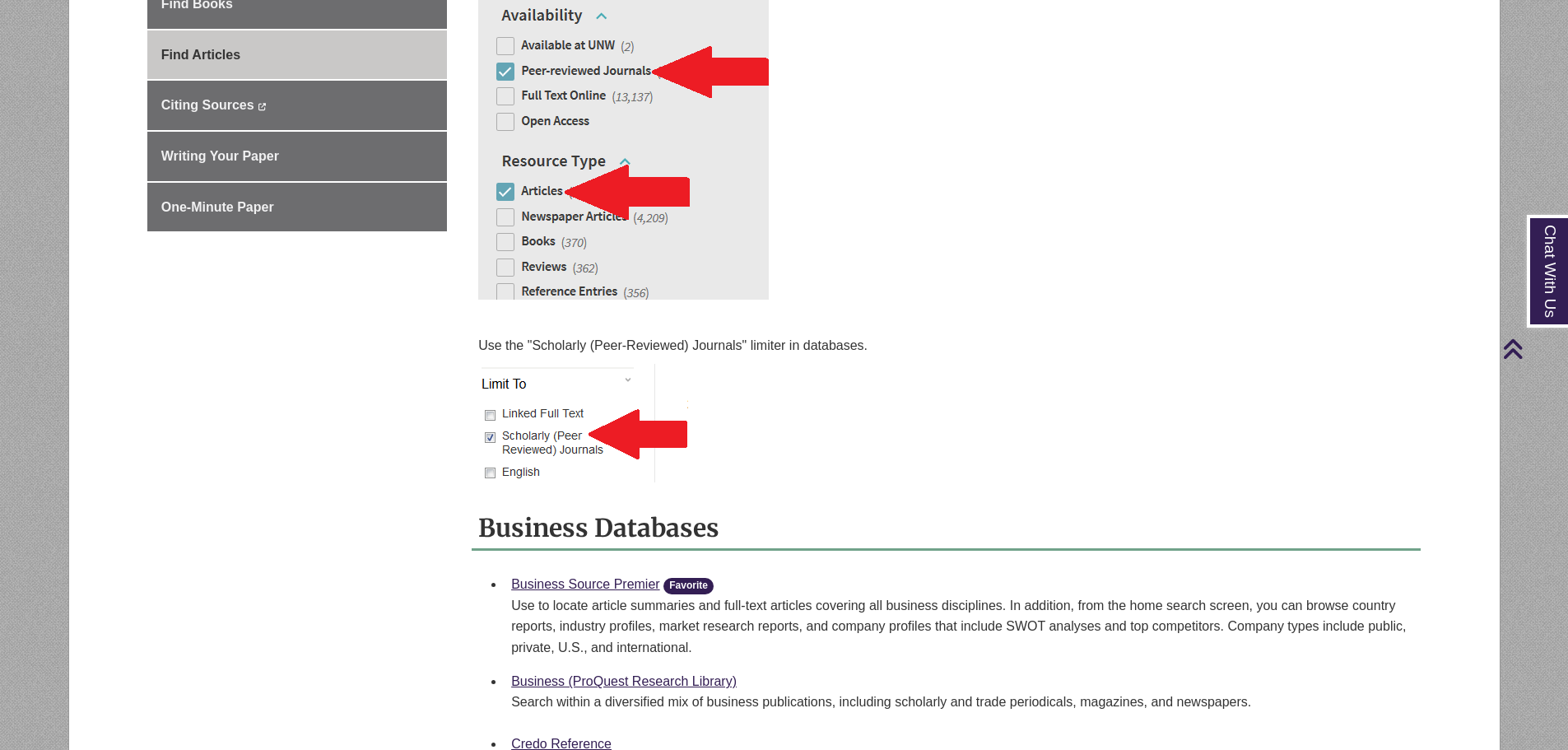
scroll to position [247, 0]
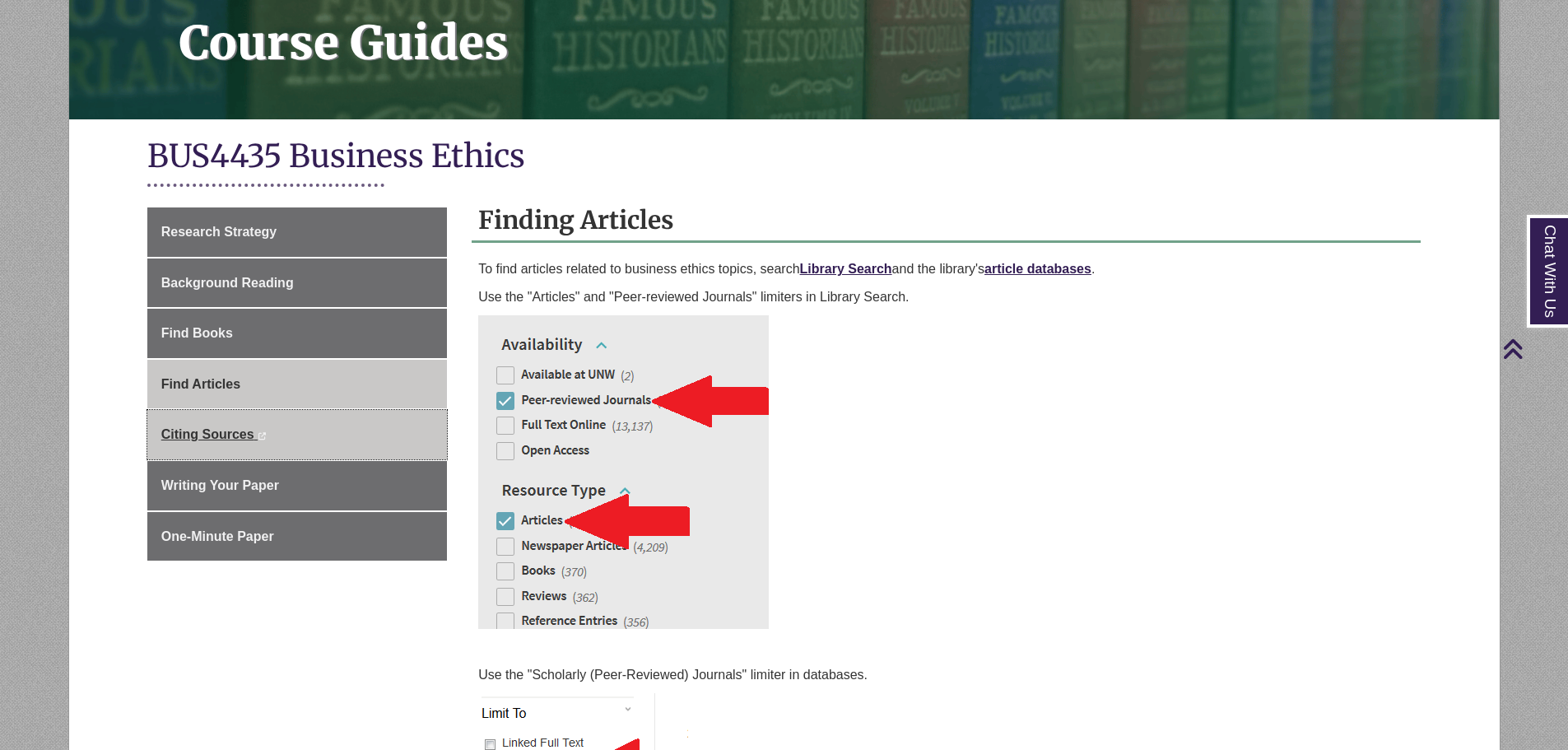
click at [233, 442] on span "Citing Sources" at bounding box center [208, 434] width 93 height 14
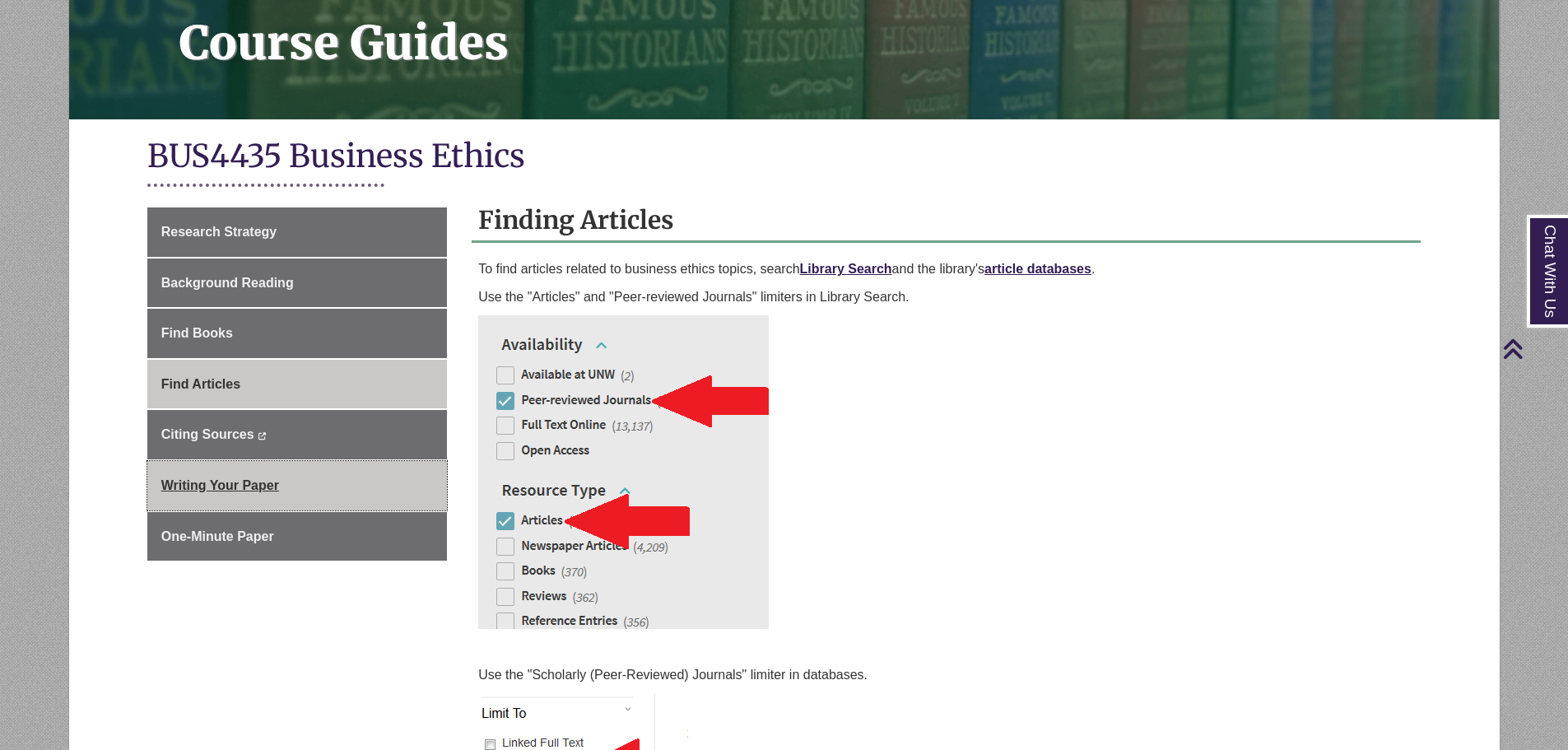
click at [243, 480] on span "Writing Your Paper" at bounding box center [220, 485] width 118 height 14
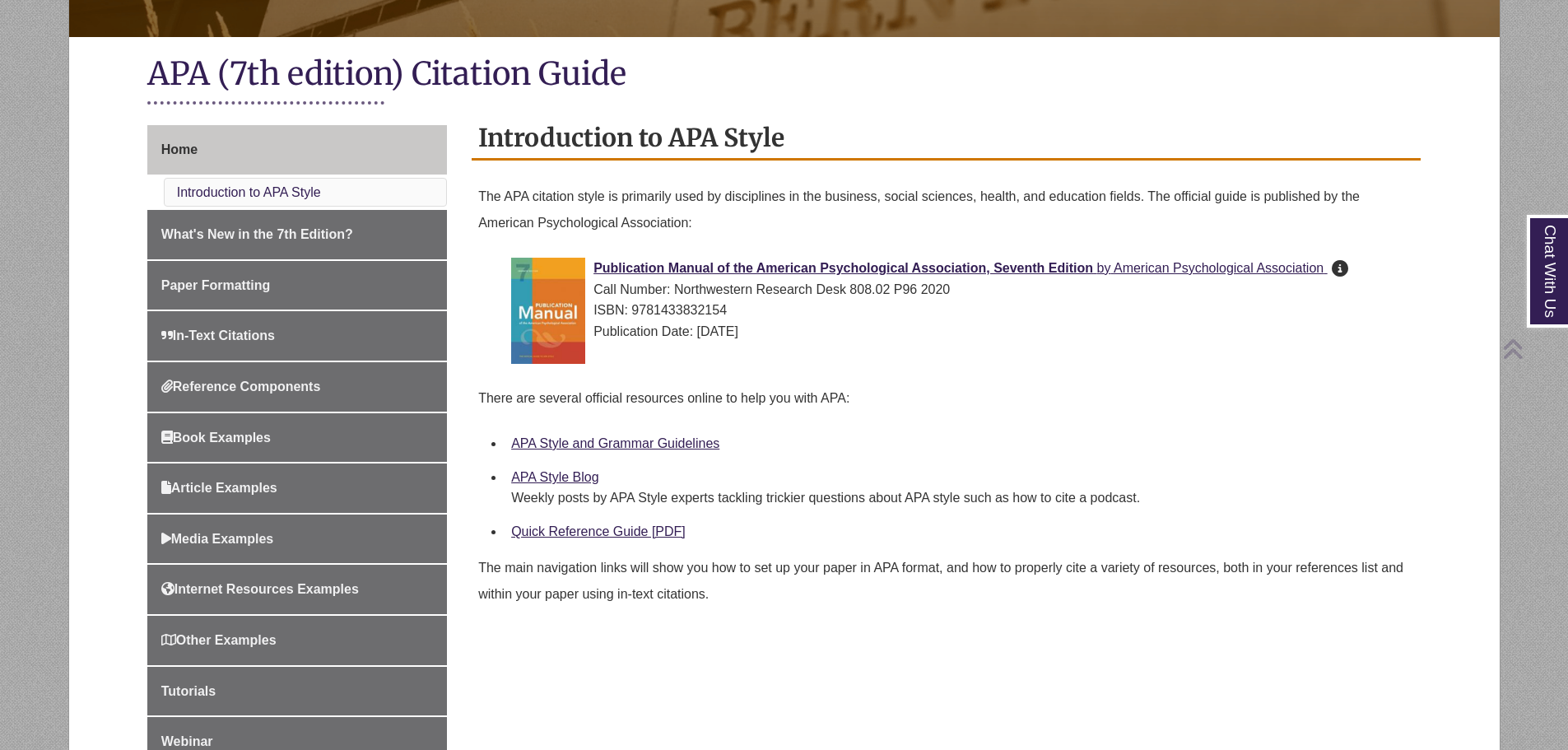
scroll to position [576, 0]
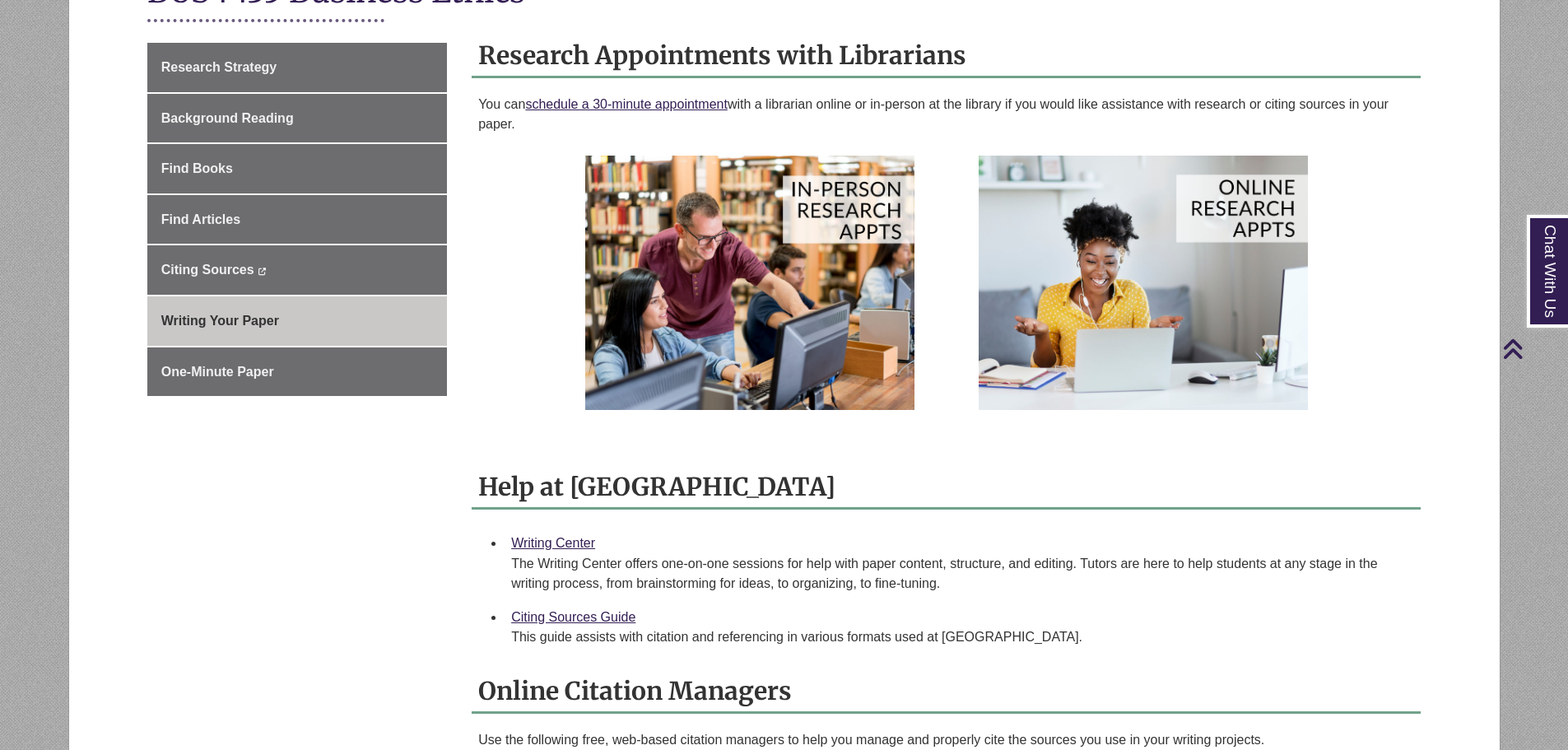
scroll to position [82, 0]
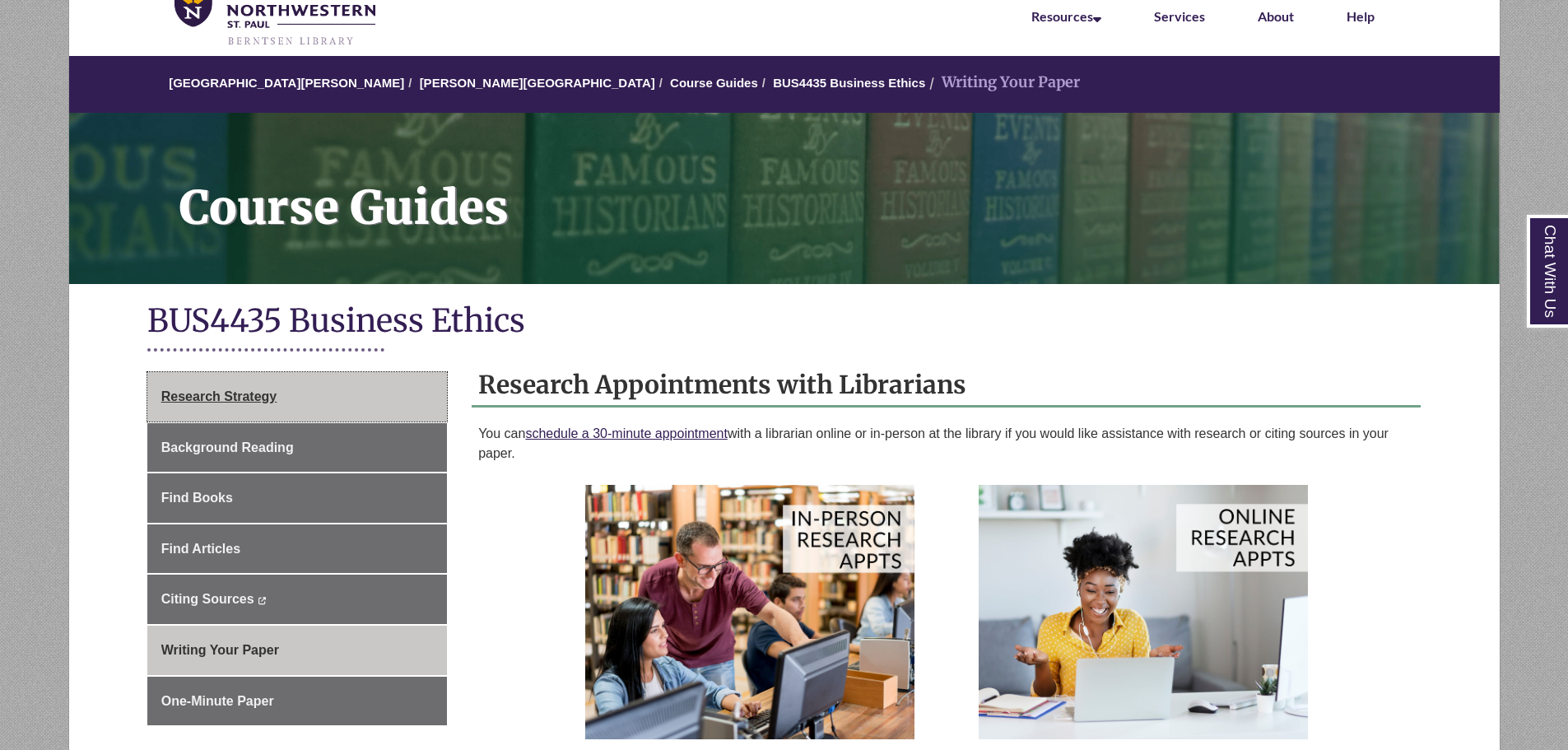
click at [253, 388] on link "Research Strategy" at bounding box center [297, 397] width 300 height 49
